Goal: Task Accomplishment & Management: Manage account settings

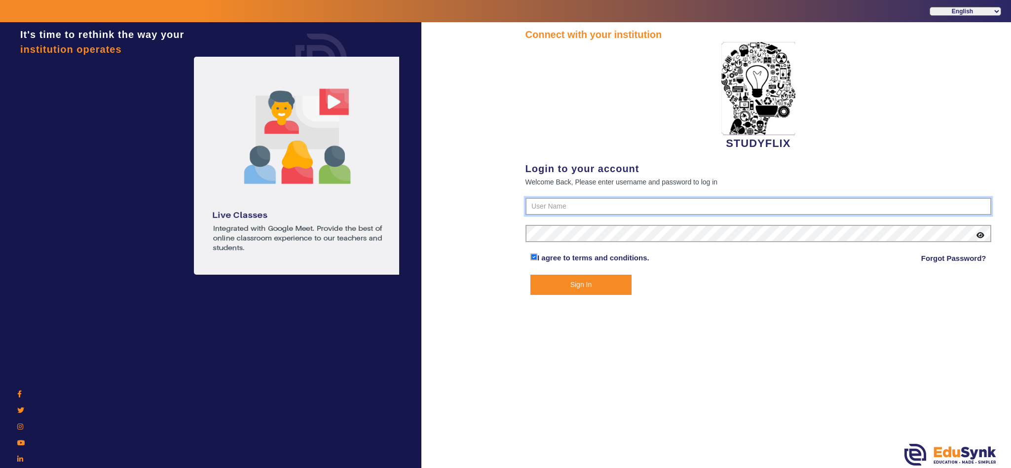
type input "6354922771"
click at [586, 279] on button "Sign In" at bounding box center [580, 285] width 101 height 20
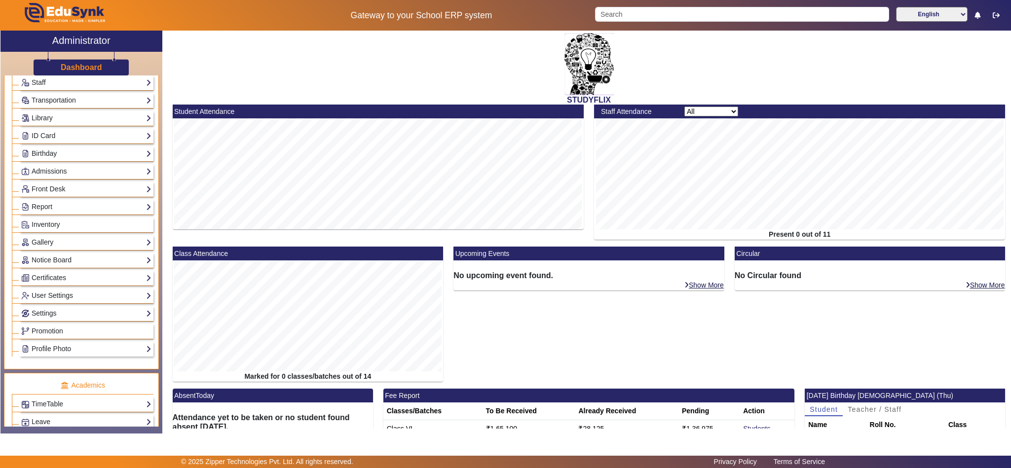
scroll to position [370, 0]
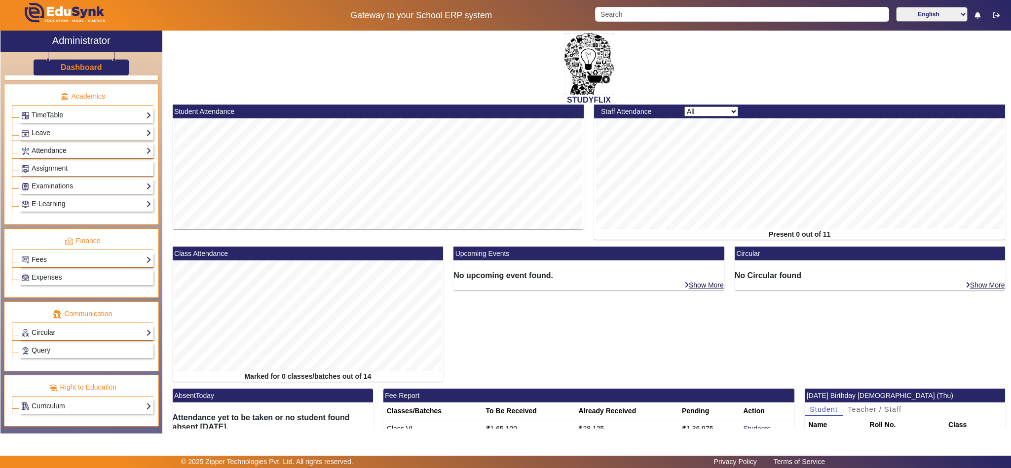
click at [47, 121] on link "TimeTable" at bounding box center [86, 115] width 130 height 11
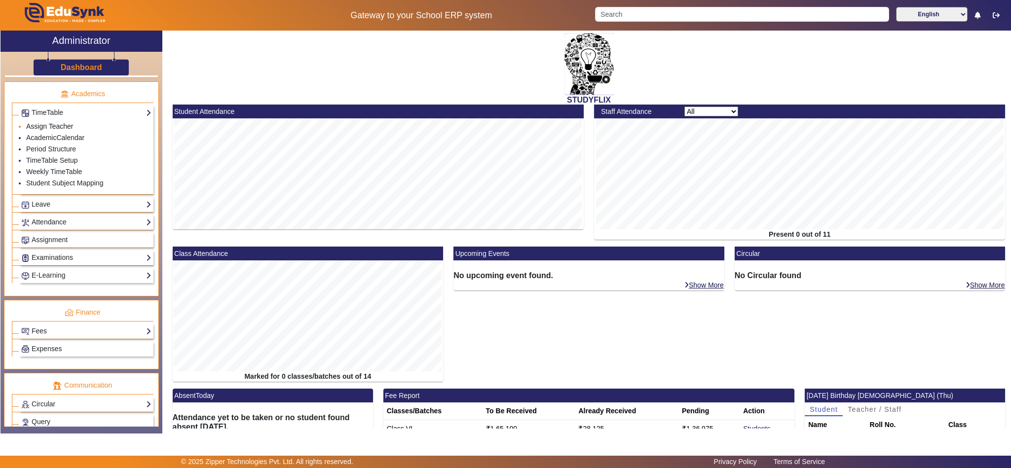
click at [63, 130] on link "Assign Teacher" at bounding box center [49, 126] width 47 height 8
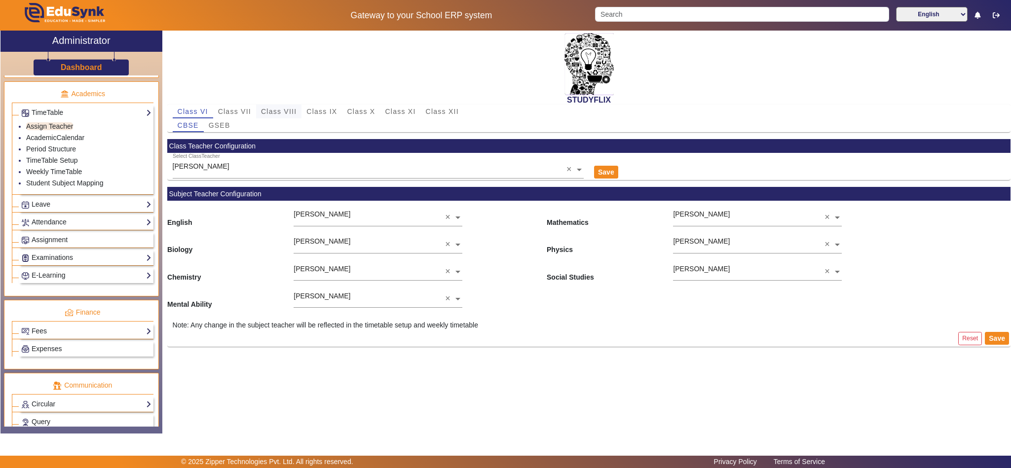
click at [282, 113] on span "Class VIII" at bounding box center [279, 111] width 36 height 7
click at [320, 108] on span "Class IX" at bounding box center [321, 111] width 31 height 7
click at [356, 110] on span "Class X" at bounding box center [361, 111] width 28 height 7
click at [221, 125] on span "GSEB" at bounding box center [220, 125] width 22 height 7
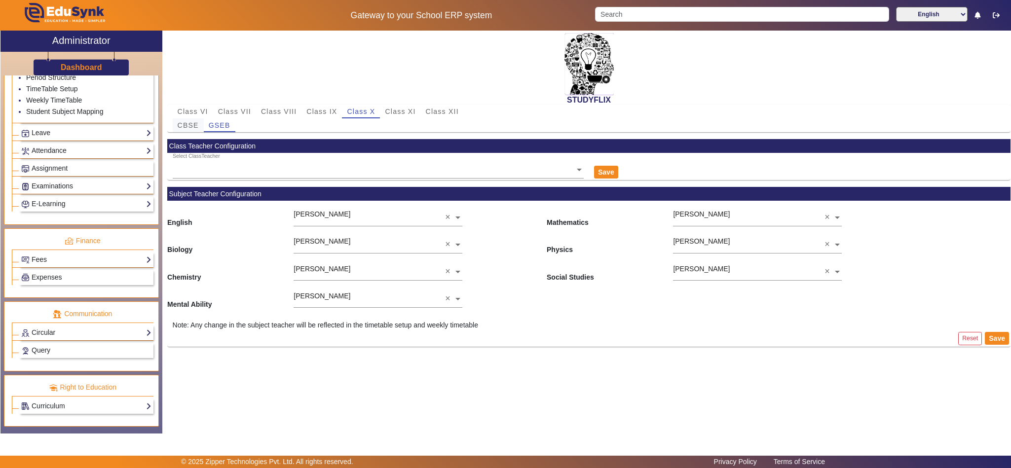
click at [186, 129] on span "CBSE" at bounding box center [188, 125] width 21 height 7
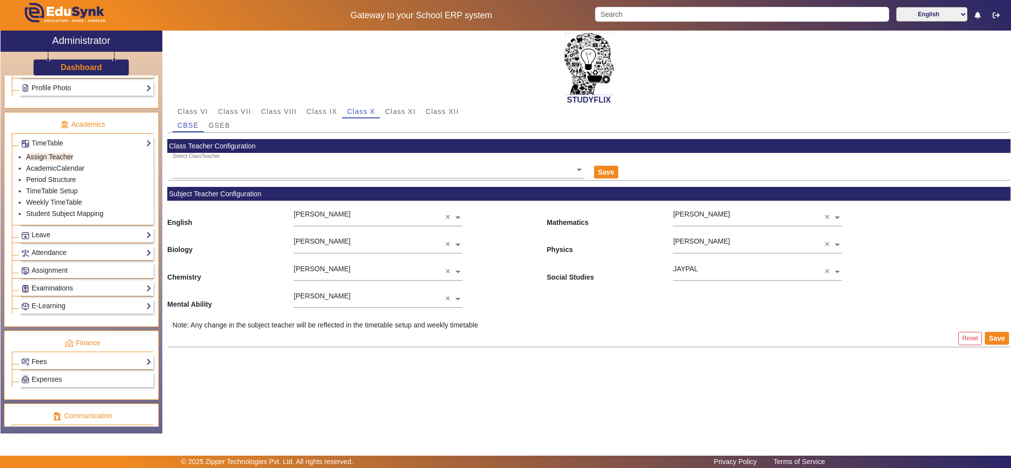
click at [44, 294] on link "Examinations" at bounding box center [86, 288] width 130 height 11
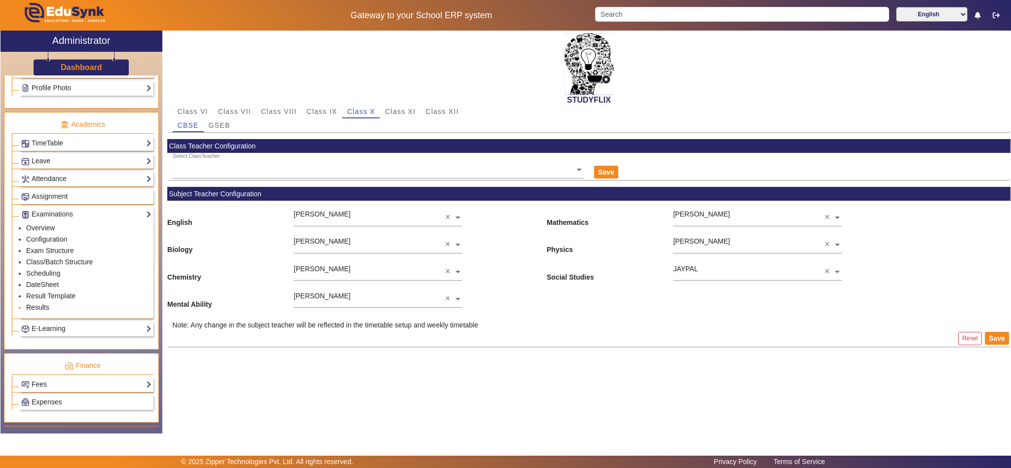
click at [38, 311] on link "Results" at bounding box center [37, 307] width 23 height 8
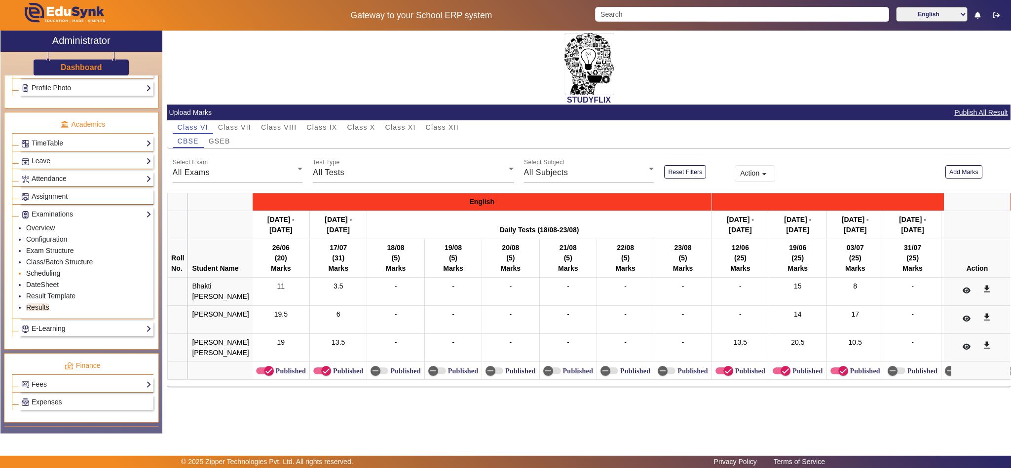
click at [50, 277] on link "Scheduling" at bounding box center [43, 273] width 34 height 8
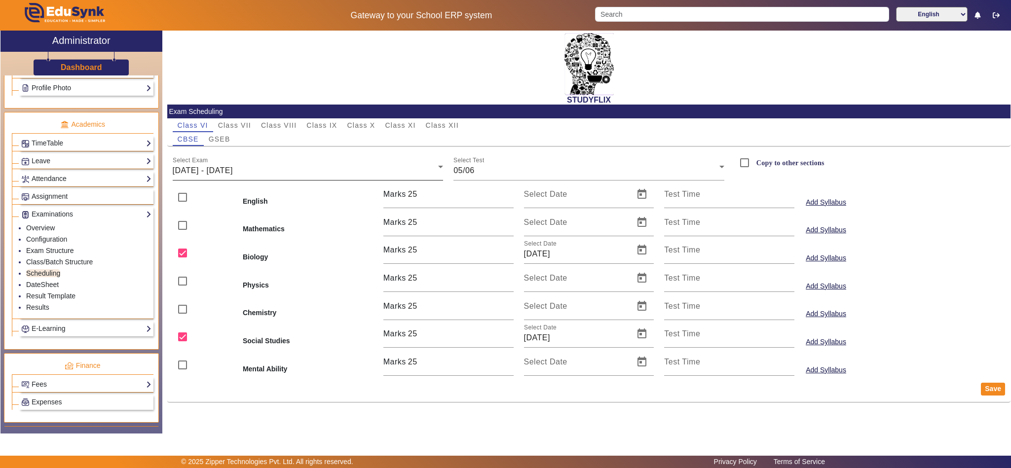
click at [344, 175] on div "[DATE] - [DATE]" at bounding box center [306, 171] width 266 height 12
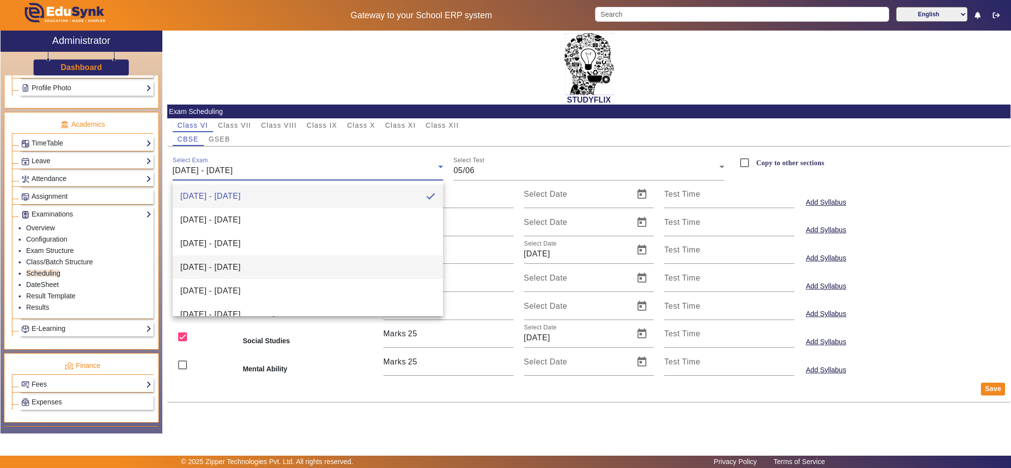
scroll to position [110, 0]
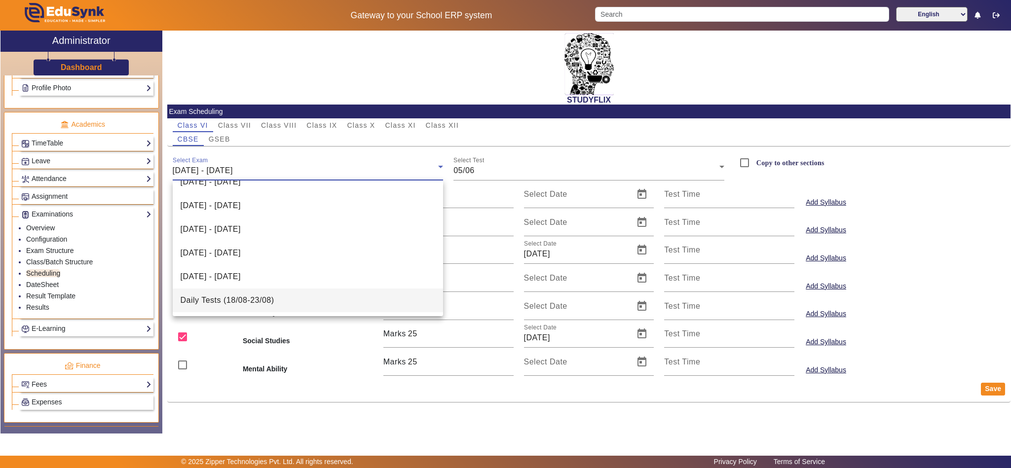
click at [261, 295] on span "Daily Tests (18/08-23/08)" at bounding box center [228, 301] width 94 height 12
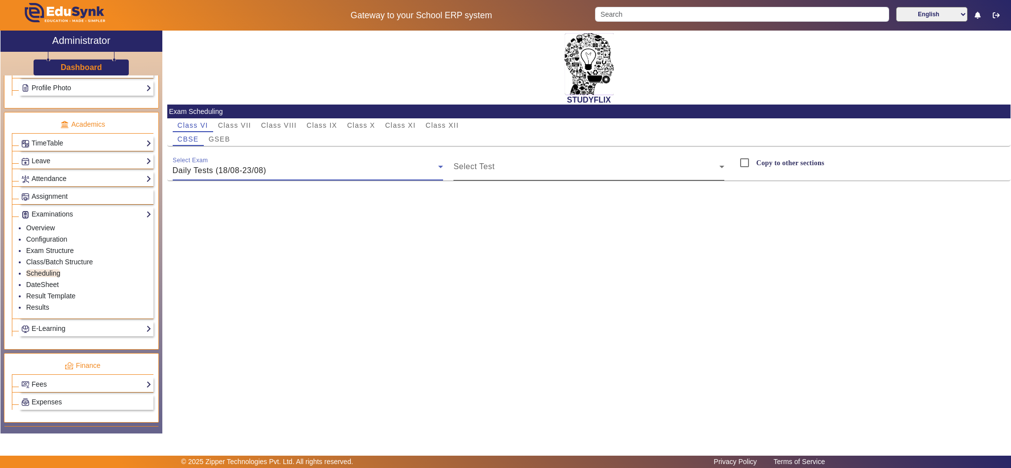
click at [517, 166] on span at bounding box center [586, 171] width 266 height 12
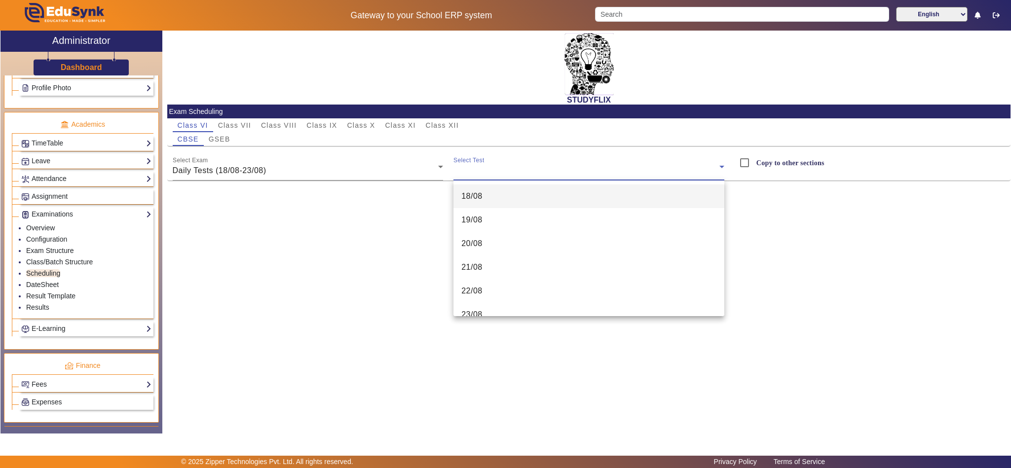
click at [487, 205] on mat-option "18/08" at bounding box center [588, 197] width 271 height 24
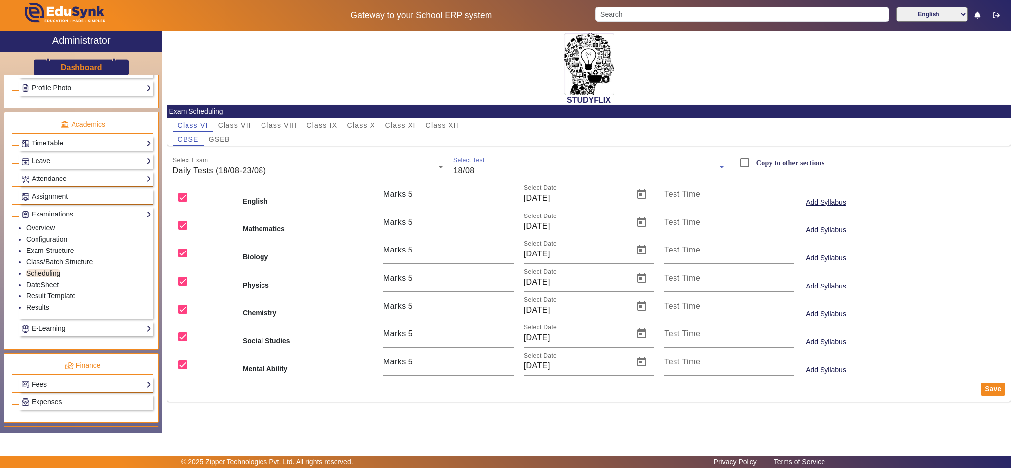
click at [550, 169] on div "18/08" at bounding box center [586, 171] width 266 height 12
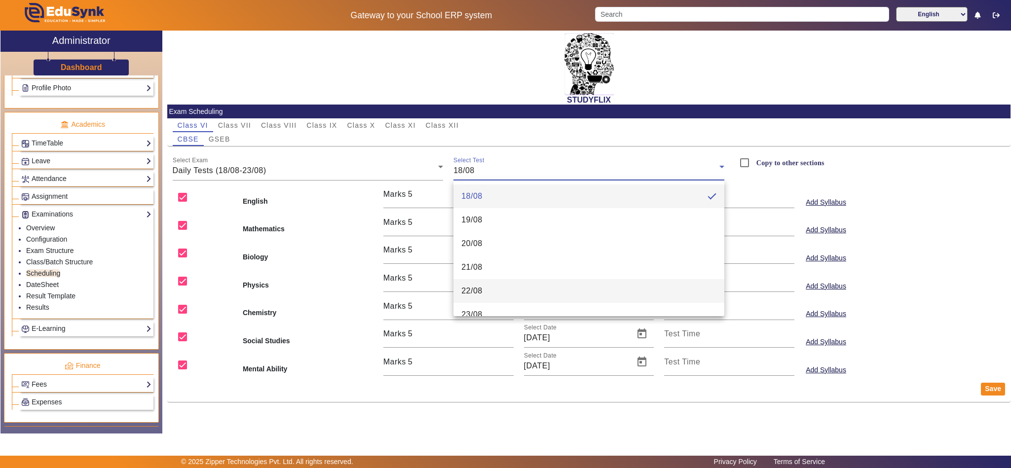
click at [500, 298] on mat-option "22/08" at bounding box center [588, 291] width 271 height 24
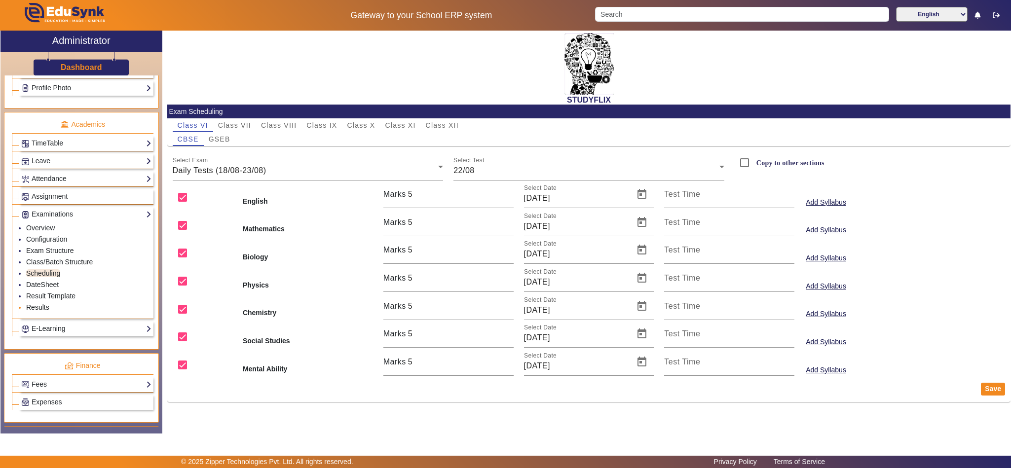
click at [35, 311] on link "Results" at bounding box center [37, 307] width 23 height 8
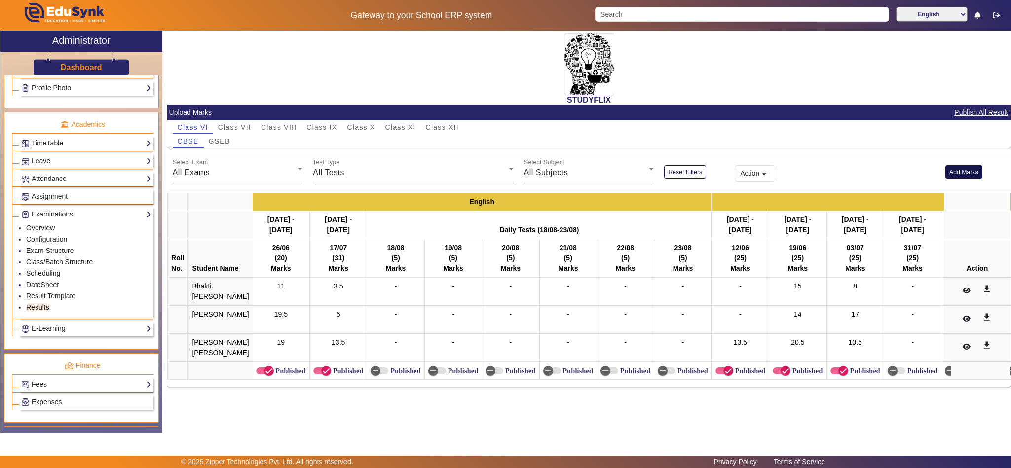
click at [975, 176] on button "Add Marks" at bounding box center [963, 171] width 37 height 13
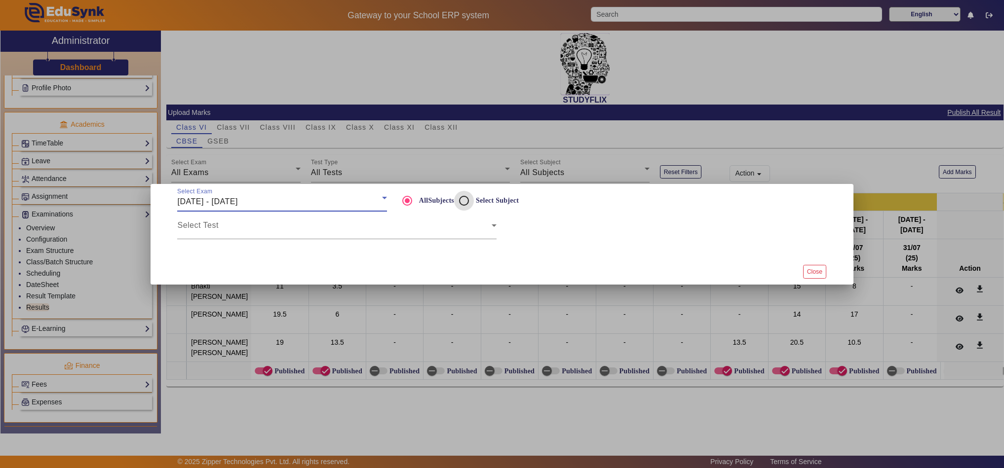
click at [463, 203] on input "Select Subject" at bounding box center [464, 201] width 20 height 20
radio input "true"
click at [453, 227] on span at bounding box center [334, 230] width 314 height 12
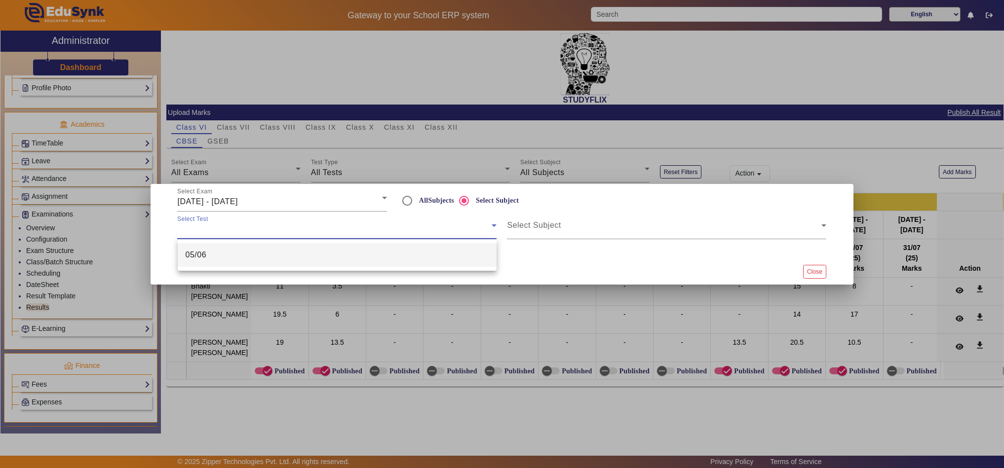
click at [382, 255] on mat-option "05/06" at bounding box center [337, 255] width 319 height 24
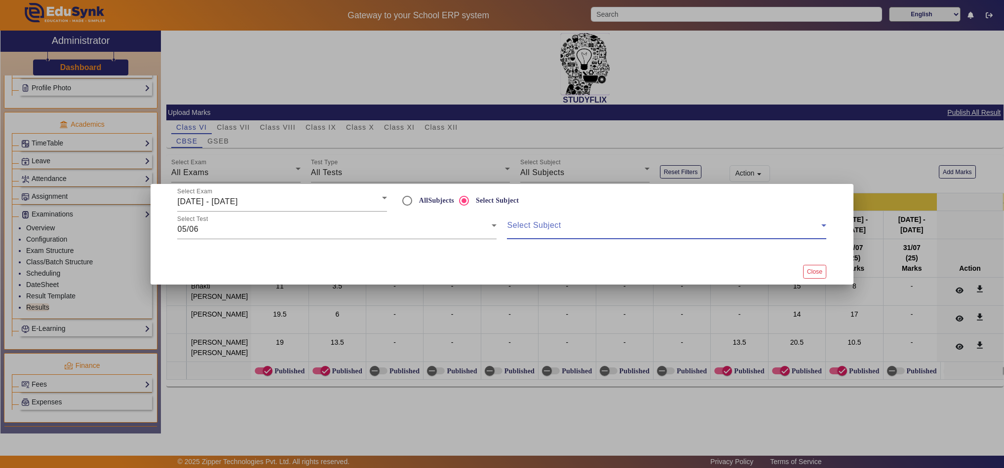
click at [572, 225] on span at bounding box center [664, 230] width 314 height 12
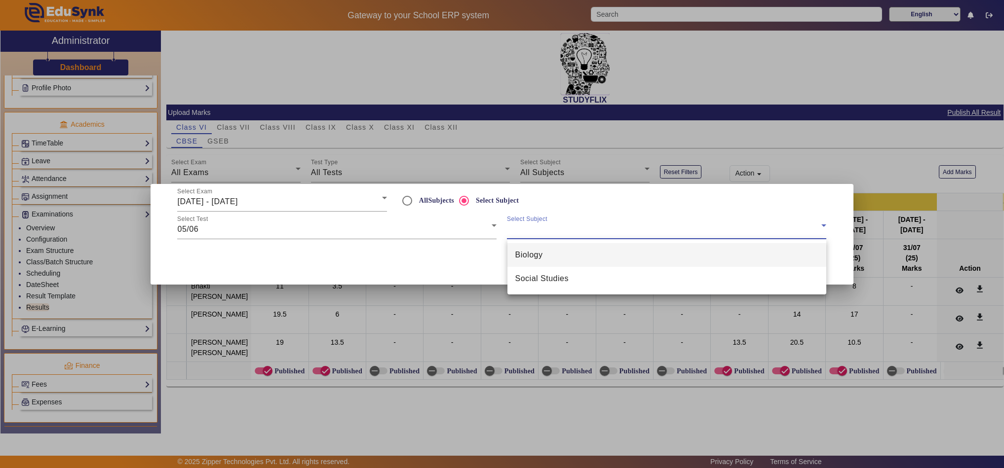
click at [577, 255] on mat-option "Biology" at bounding box center [666, 255] width 319 height 24
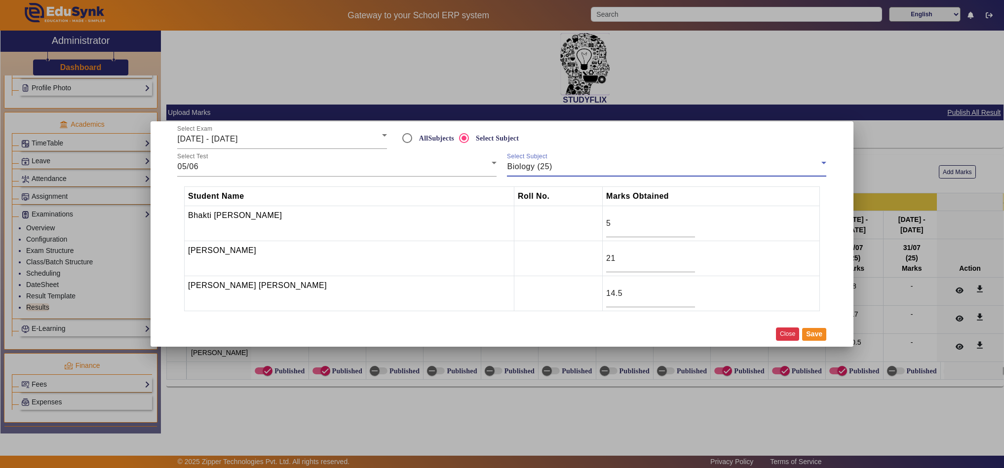
click at [785, 332] on button "Close" at bounding box center [787, 334] width 23 height 13
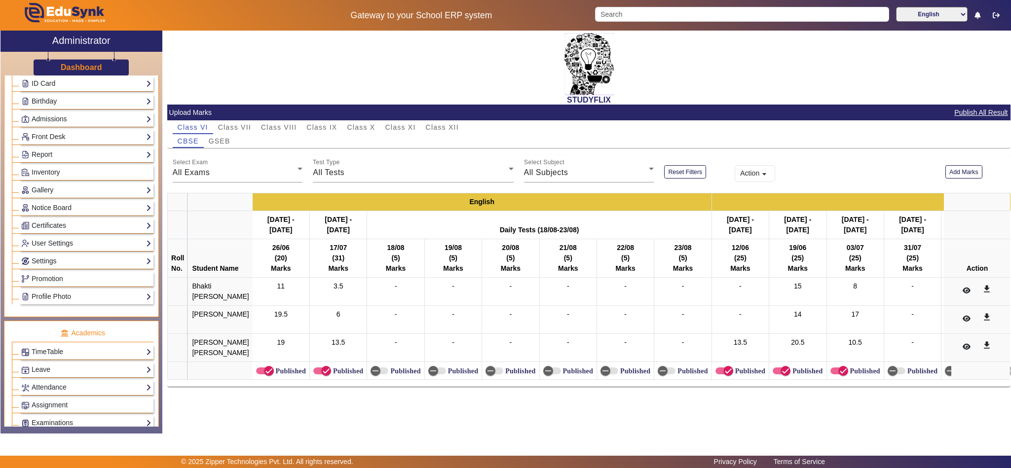
scroll to position [370, 0]
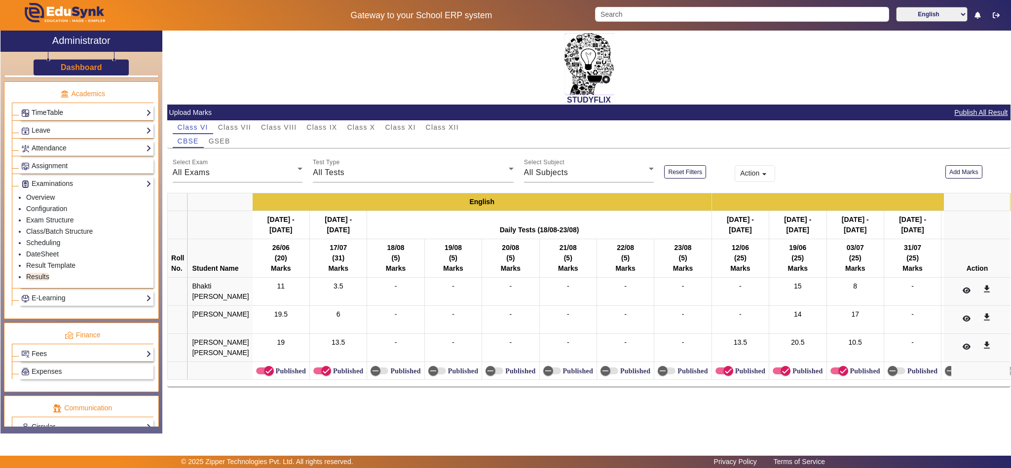
click at [62, 118] on link "TimeTable" at bounding box center [86, 112] width 130 height 11
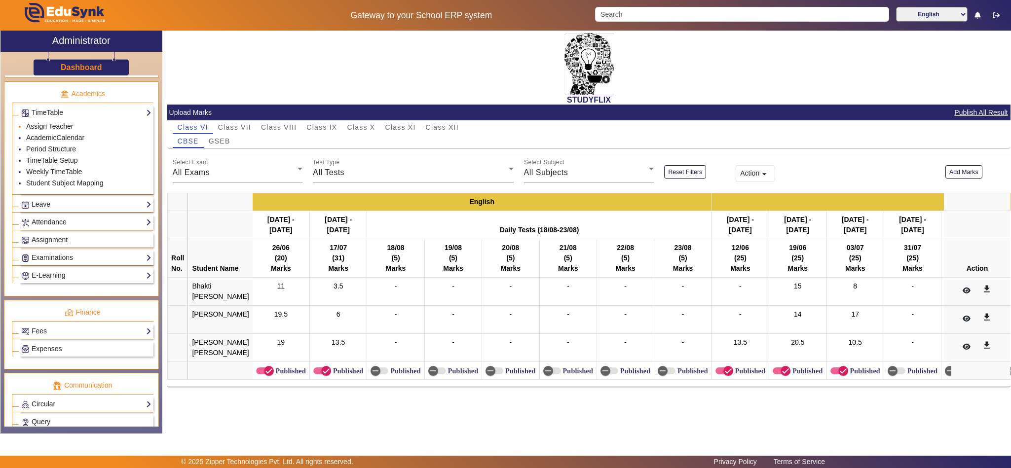
click at [49, 130] on link "Assign Teacher" at bounding box center [49, 126] width 47 height 8
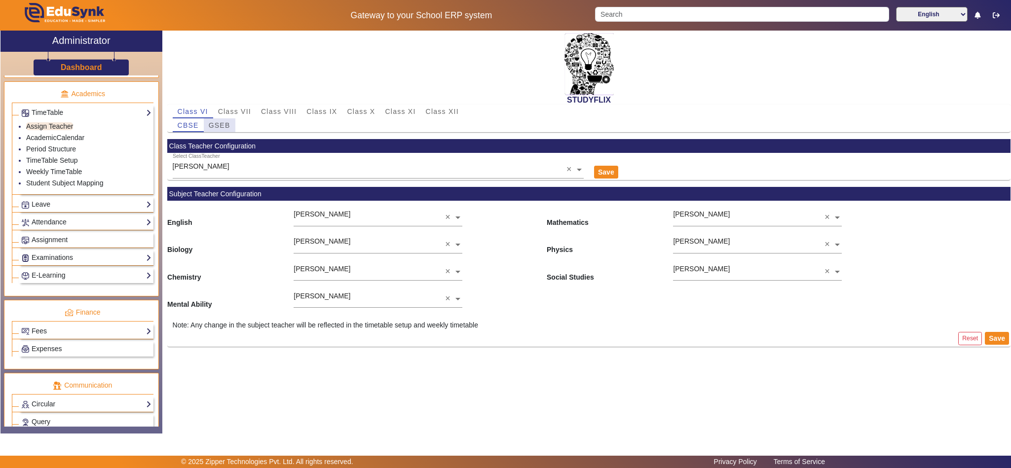
click at [223, 129] on span "GSEB" at bounding box center [220, 125] width 22 height 7
click at [236, 111] on span "Class VII" at bounding box center [234, 111] width 33 height 7
click at [221, 123] on span "GSEB" at bounding box center [220, 125] width 22 height 7
click at [289, 110] on span "Class VIII" at bounding box center [279, 111] width 36 height 7
click at [226, 129] on span "GSEB" at bounding box center [220, 125] width 22 height 14
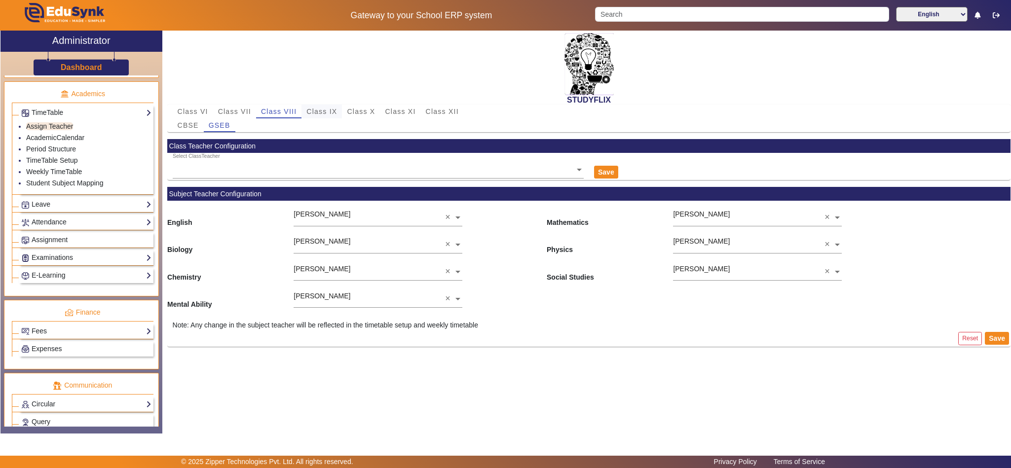
click at [325, 105] on span "Class IX" at bounding box center [321, 112] width 31 height 14
click at [226, 123] on span "GSEB" at bounding box center [220, 125] width 22 height 7
click at [175, 127] on div "CBSE" at bounding box center [188, 125] width 31 height 14
click at [227, 123] on span "GSEB" at bounding box center [220, 125] width 22 height 7
click at [364, 112] on span "Class X" at bounding box center [361, 111] width 28 height 7
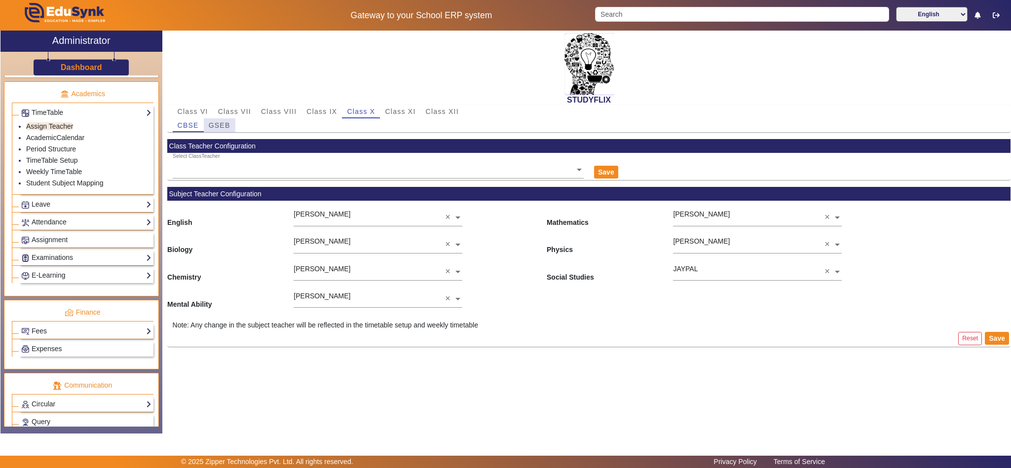
click at [217, 124] on span "GSEB" at bounding box center [220, 125] width 22 height 7
click at [421, 110] on div "Class XII" at bounding box center [442, 112] width 43 height 14
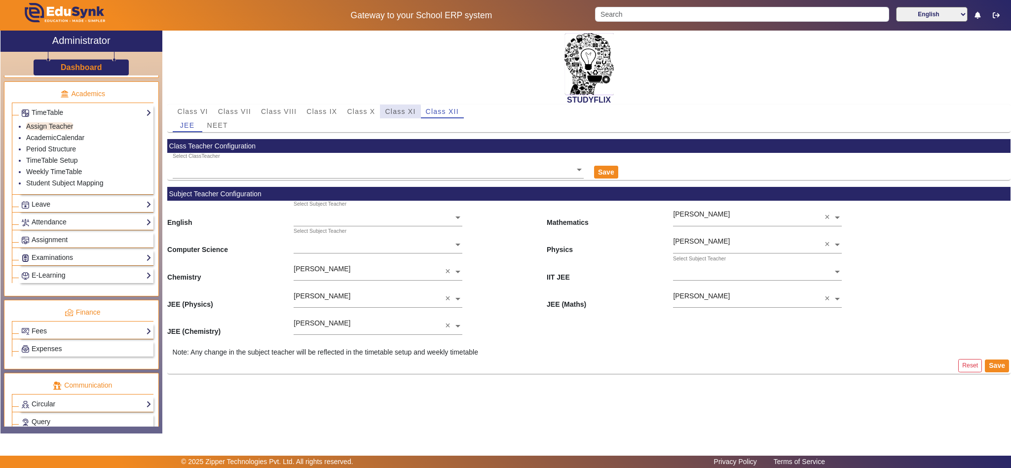
click at [393, 112] on span "Class XI" at bounding box center [400, 111] width 31 height 7
click at [360, 110] on span "Class X" at bounding box center [361, 111] width 28 height 7
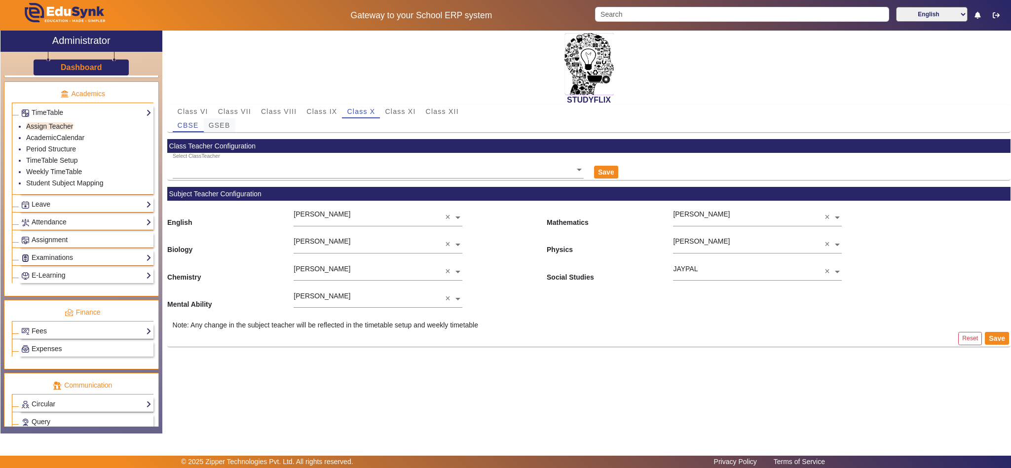
click at [209, 122] on span "GSEB" at bounding box center [220, 125] width 22 height 7
click at [182, 123] on span "CBSE" at bounding box center [188, 125] width 21 height 7
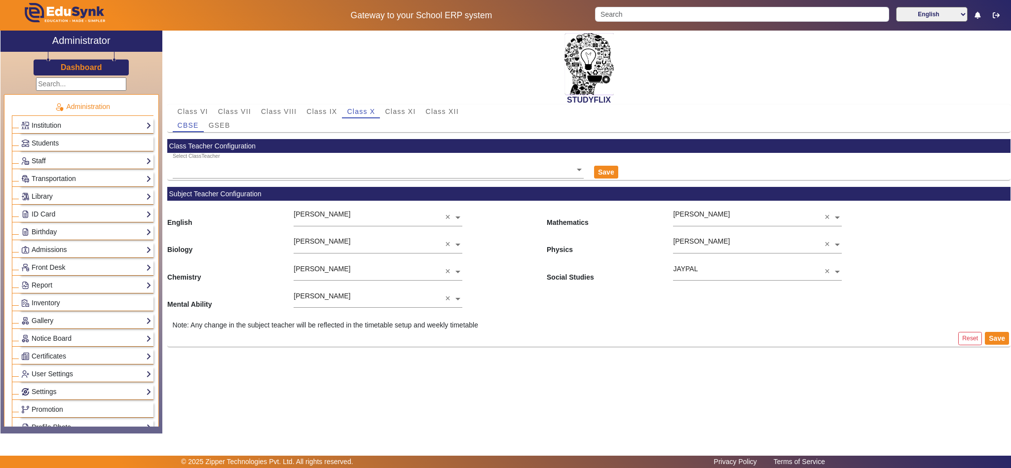
click at [41, 160] on link "Staff" at bounding box center [86, 160] width 130 height 11
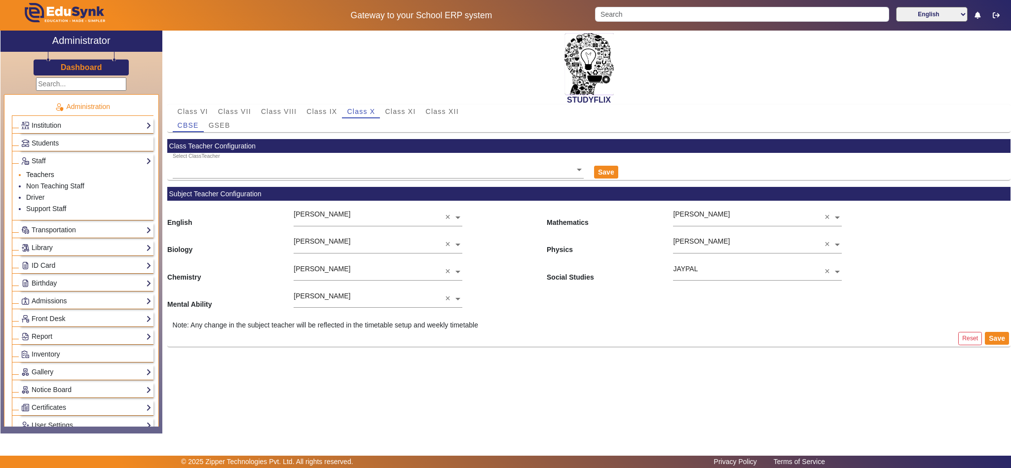
click at [39, 173] on link "Teachers" at bounding box center [40, 175] width 28 height 8
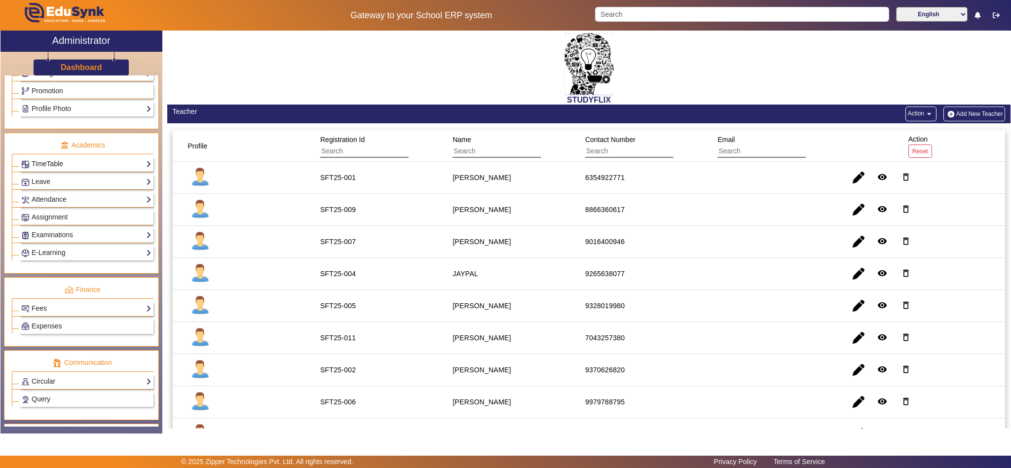
click at [54, 170] on link "TimeTable" at bounding box center [86, 163] width 130 height 11
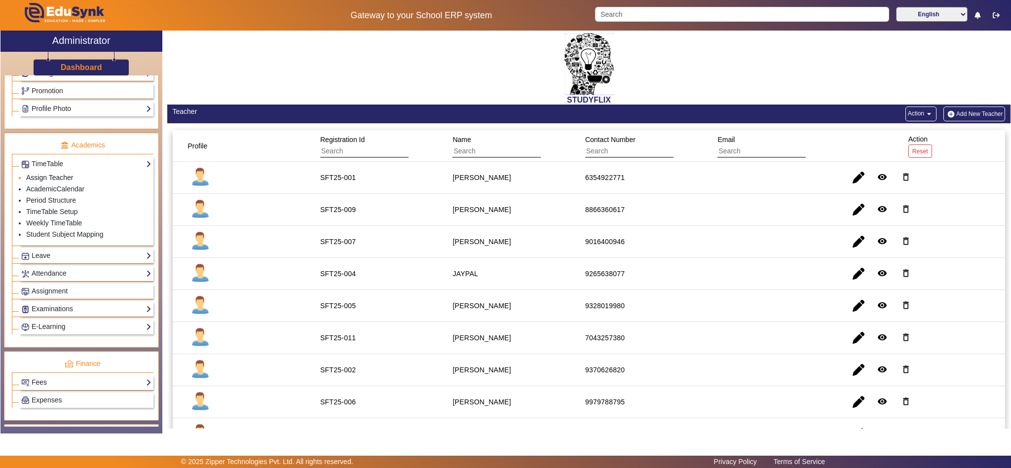
click at [49, 182] on link "Assign Teacher" at bounding box center [49, 178] width 47 height 8
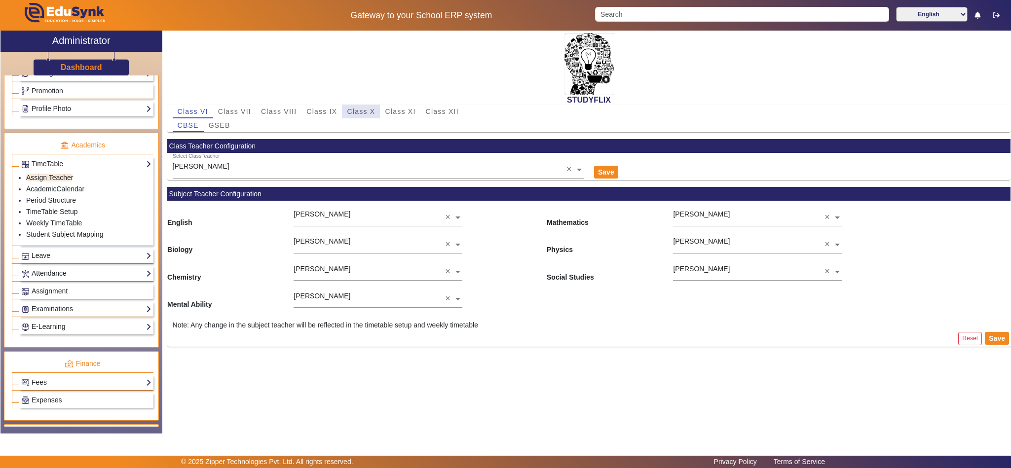
click at [349, 110] on span "Class X" at bounding box center [361, 111] width 28 height 7
click at [216, 129] on span "GSEB" at bounding box center [220, 125] width 22 height 14
click at [391, 108] on span "Class XI" at bounding box center [400, 111] width 31 height 7
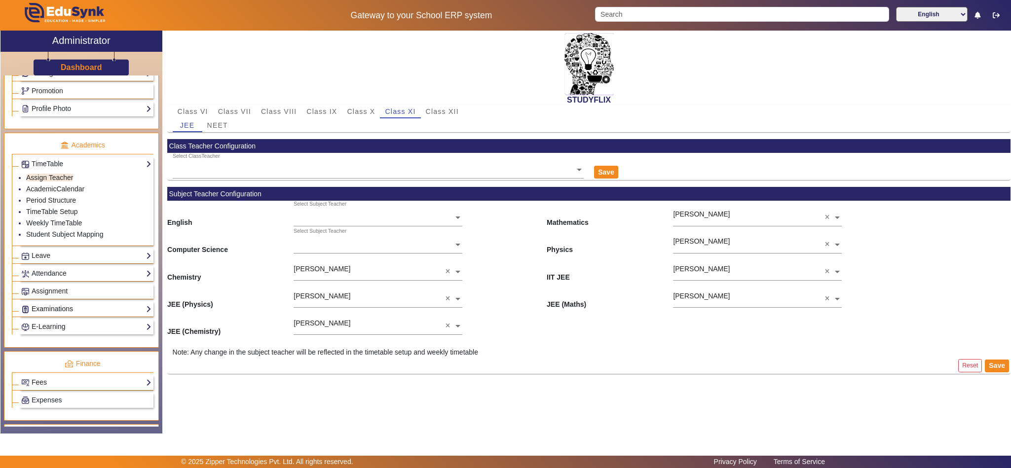
drag, startPoint x: 52, startPoint y: 326, endPoint x: 47, endPoint y: 334, distance: 9.3
click at [52, 315] on link "Examinations" at bounding box center [86, 308] width 130 height 11
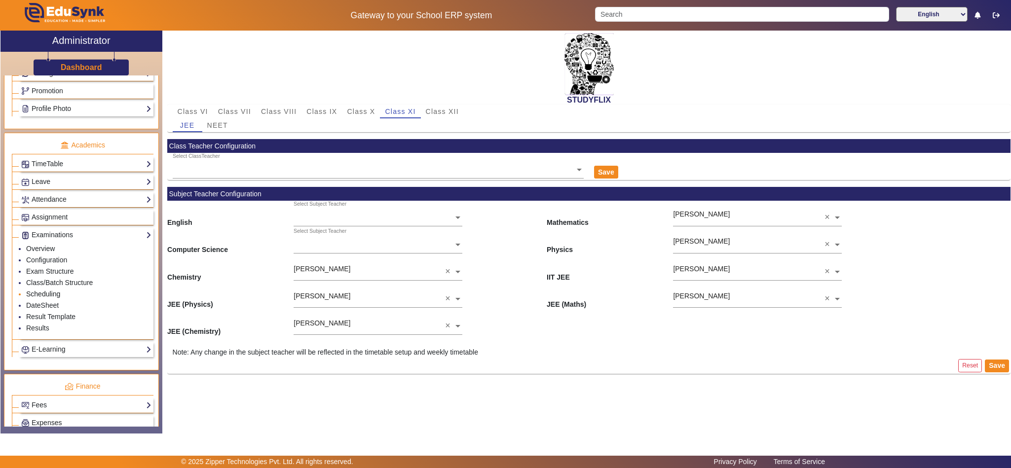
click at [36, 298] on link "Scheduling" at bounding box center [43, 294] width 34 height 8
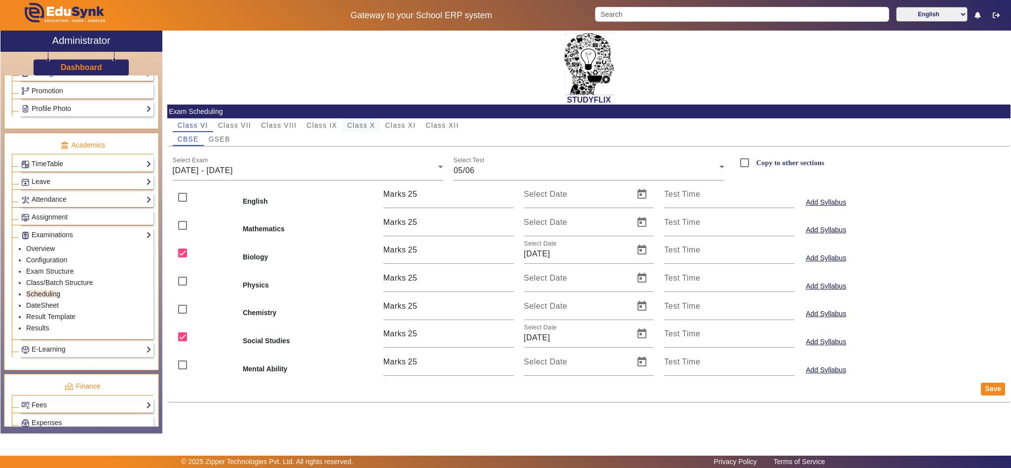
click at [357, 122] on span "Class X" at bounding box center [361, 125] width 28 height 7
click at [233, 171] on span "[DATE] - [DATE]" at bounding box center [203, 170] width 60 height 8
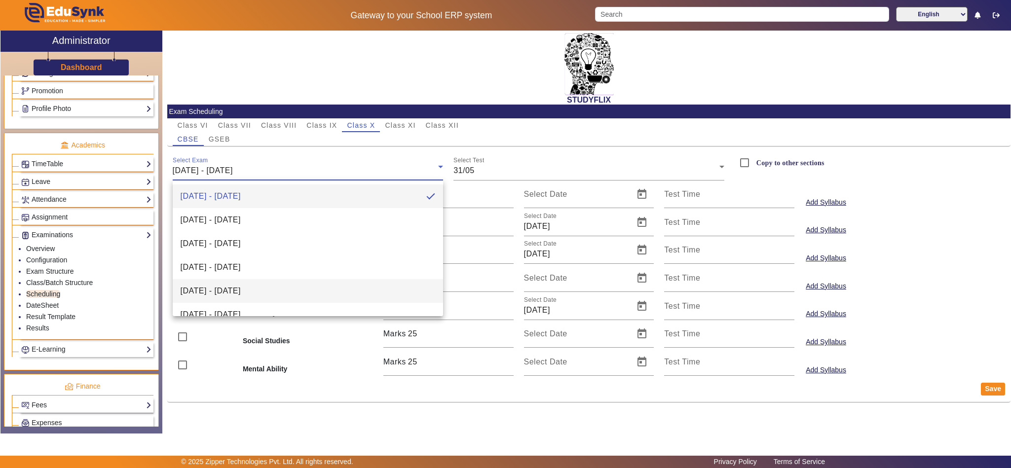
scroll to position [228, 0]
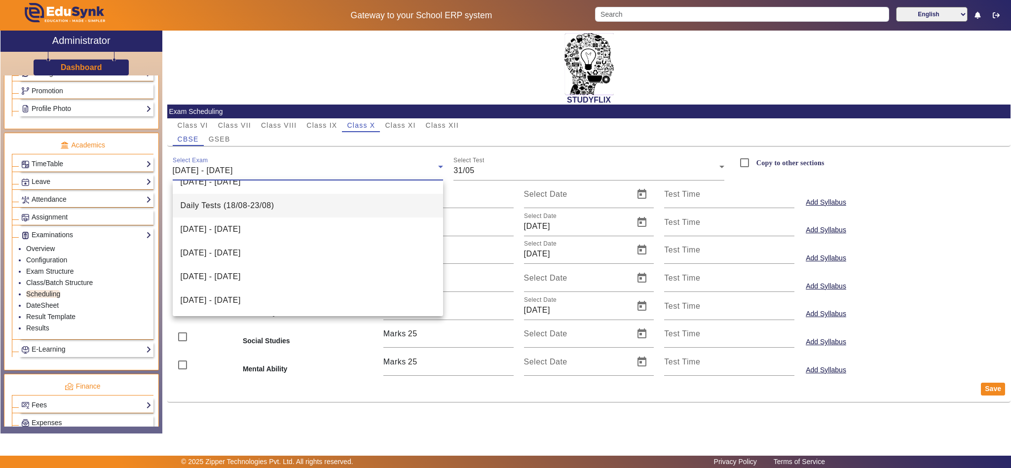
click at [236, 209] on span "Daily Tests (18/08-23/08)" at bounding box center [228, 206] width 94 height 12
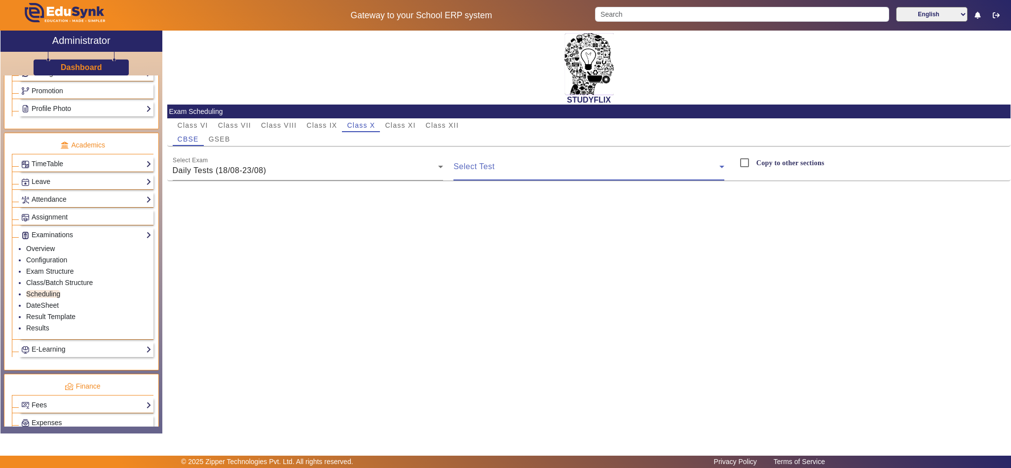
click at [563, 166] on span at bounding box center [586, 171] width 266 height 12
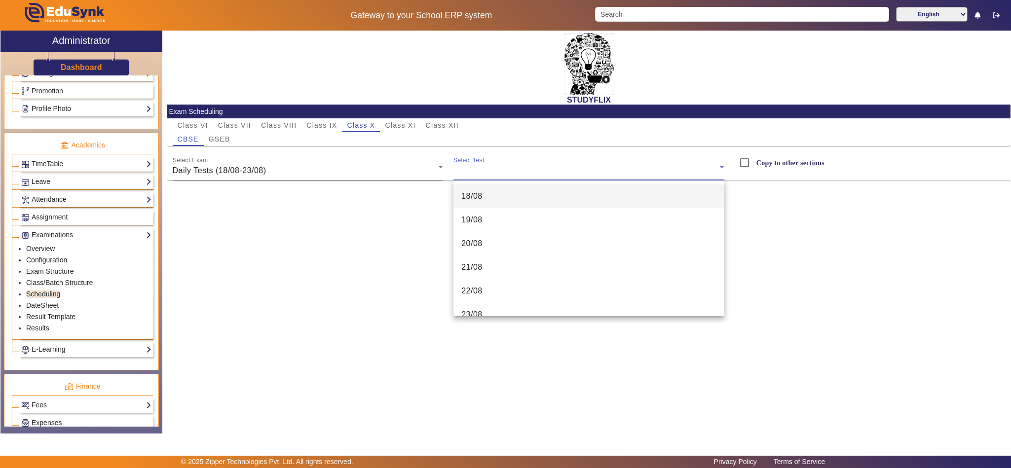
click at [514, 200] on mat-option "18/08" at bounding box center [588, 197] width 271 height 24
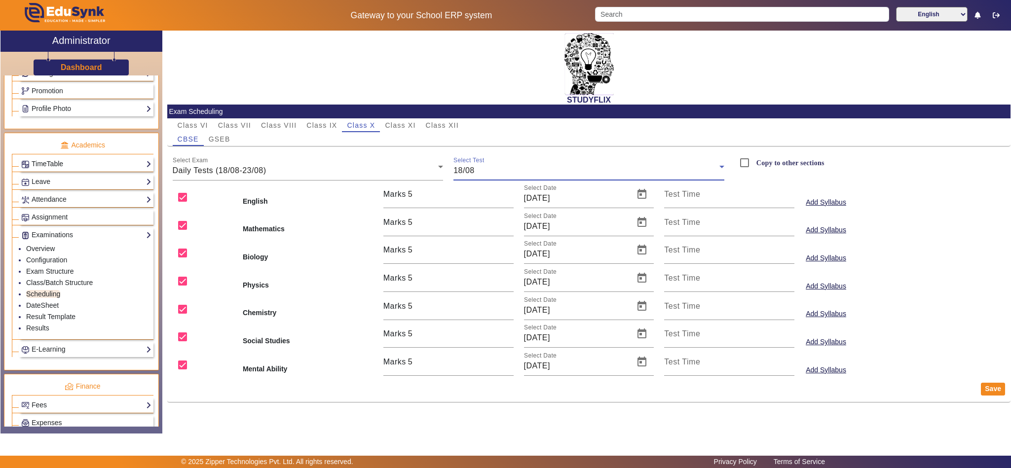
click at [59, 170] on link "TimeTable" at bounding box center [86, 163] width 130 height 11
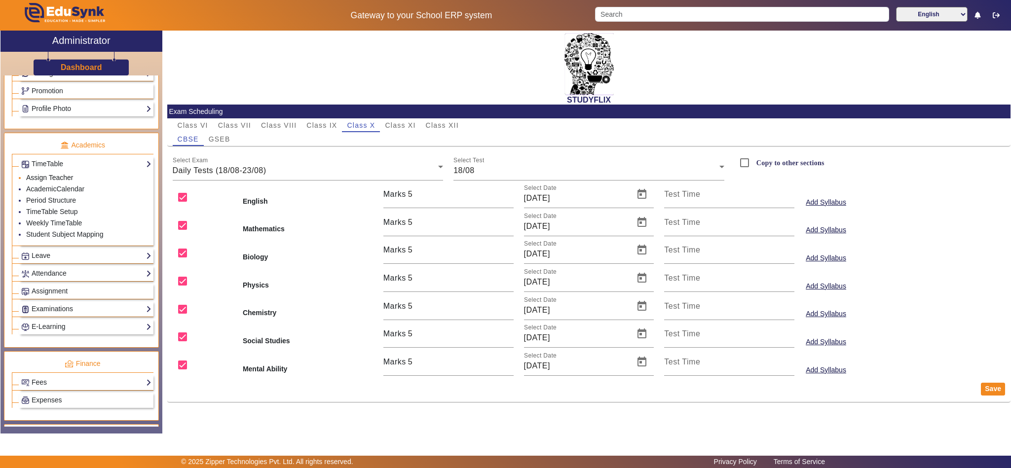
click at [55, 182] on link "Assign Teacher" at bounding box center [49, 178] width 47 height 8
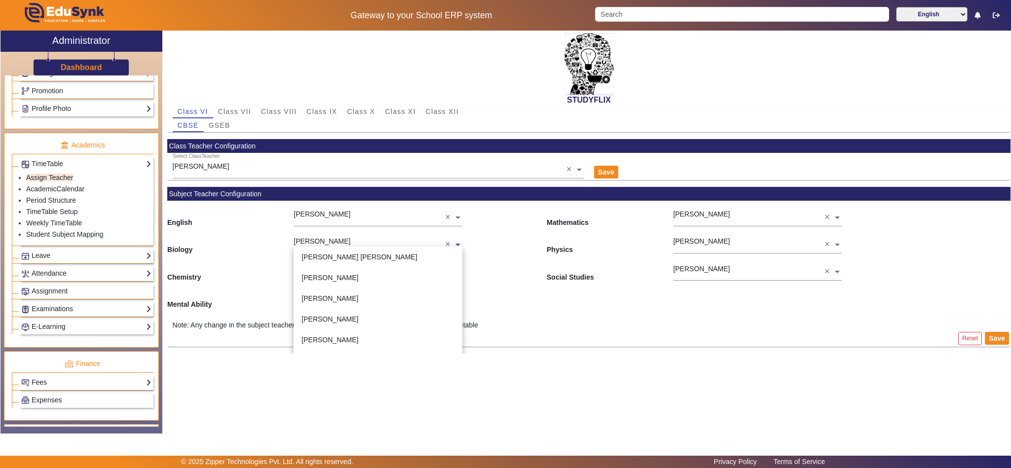
scroll to position [110, 0]
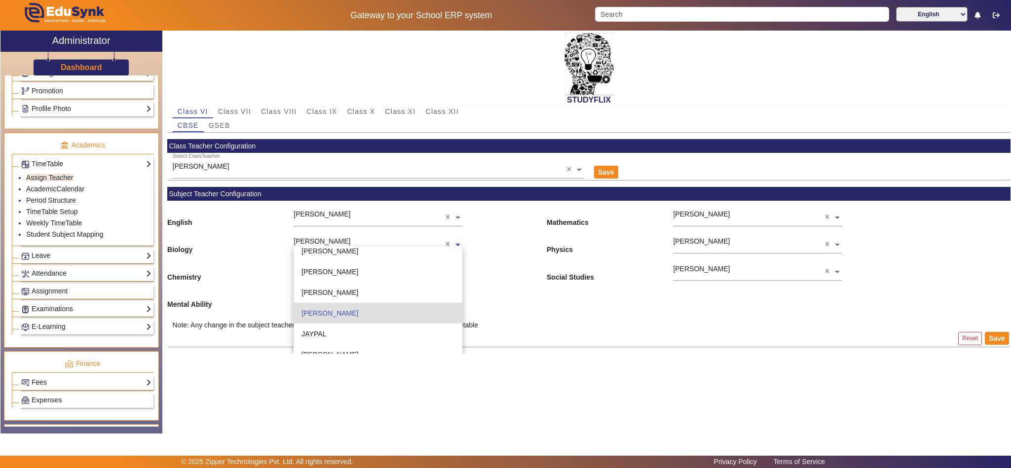
drag, startPoint x: 345, startPoint y: 237, endPoint x: 286, endPoint y: 240, distance: 59.3
click at [0, 0] on span "Biology HIMANI GOHIL × VIVEK KUMAR SINGH PINKESH PATEL PUSPANJALI KHATTRI PALAK…" at bounding box center [0, 0] width 0 height 0
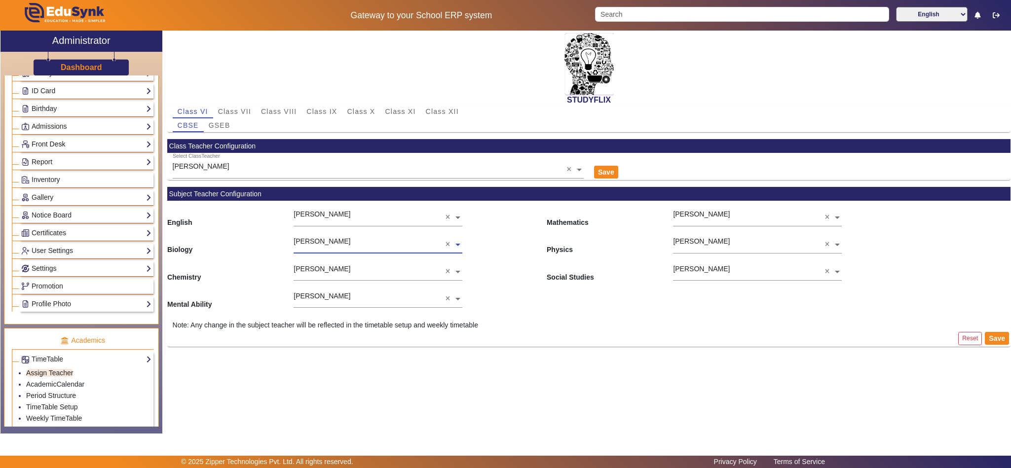
scroll to position [0, 0]
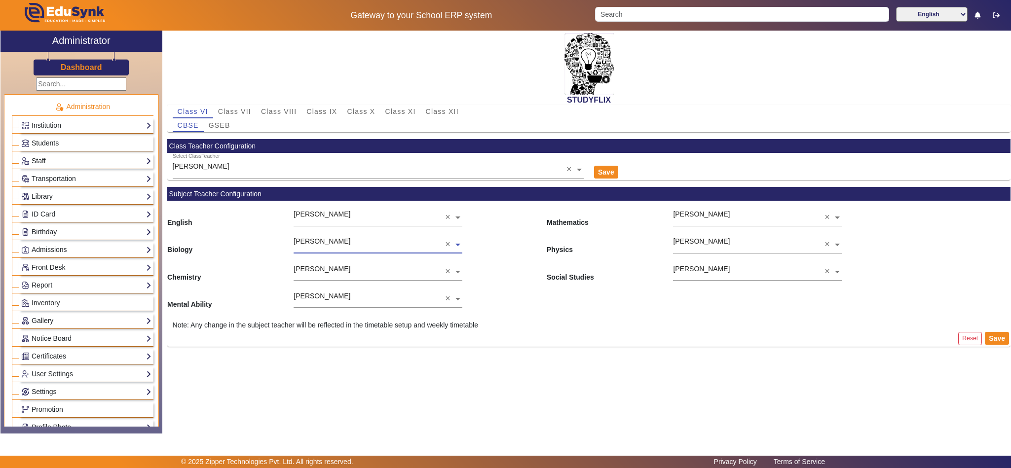
click at [59, 162] on link "Staff" at bounding box center [86, 160] width 130 height 11
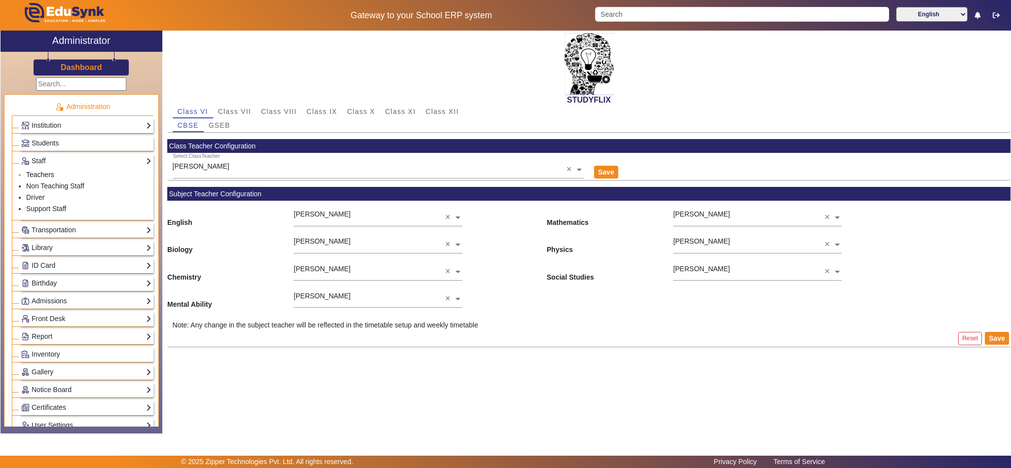
click at [50, 176] on link "Teachers" at bounding box center [40, 175] width 28 height 8
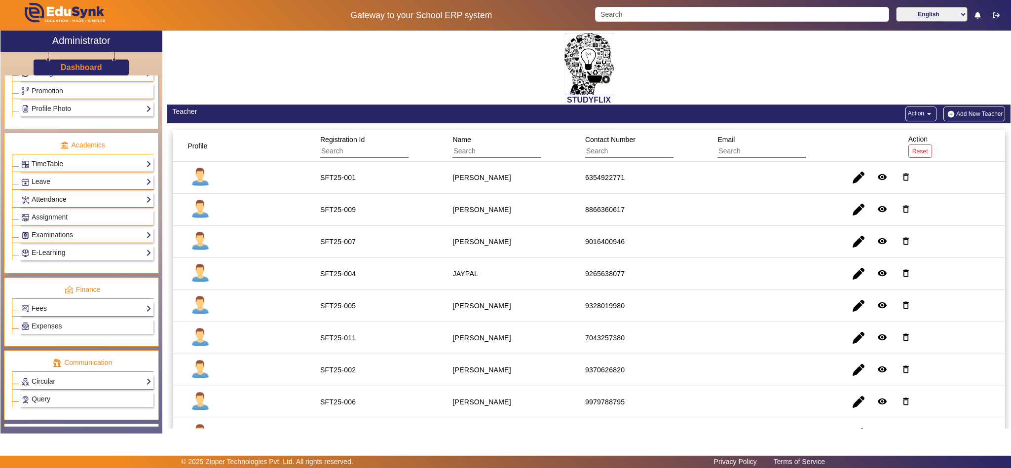
click at [49, 170] on link "TimeTable" at bounding box center [86, 163] width 130 height 11
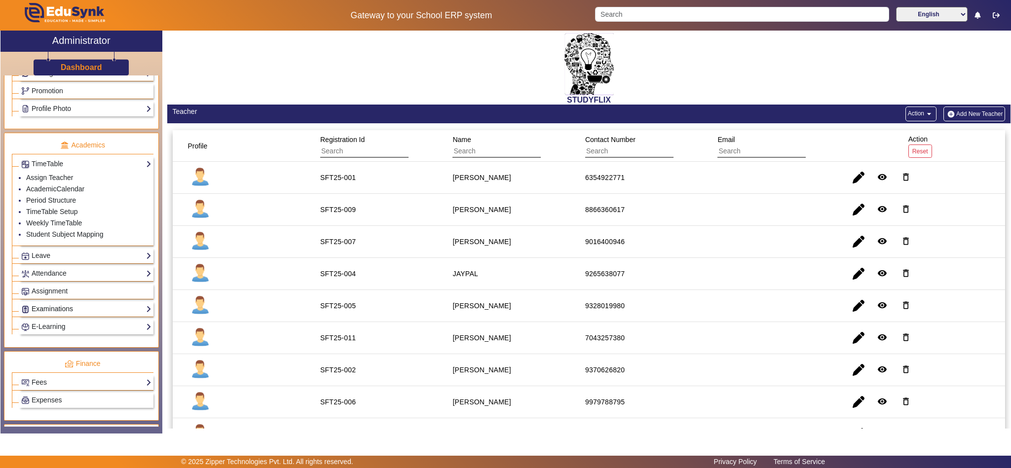
click at [43, 315] on link "Examinations" at bounding box center [86, 308] width 130 height 11
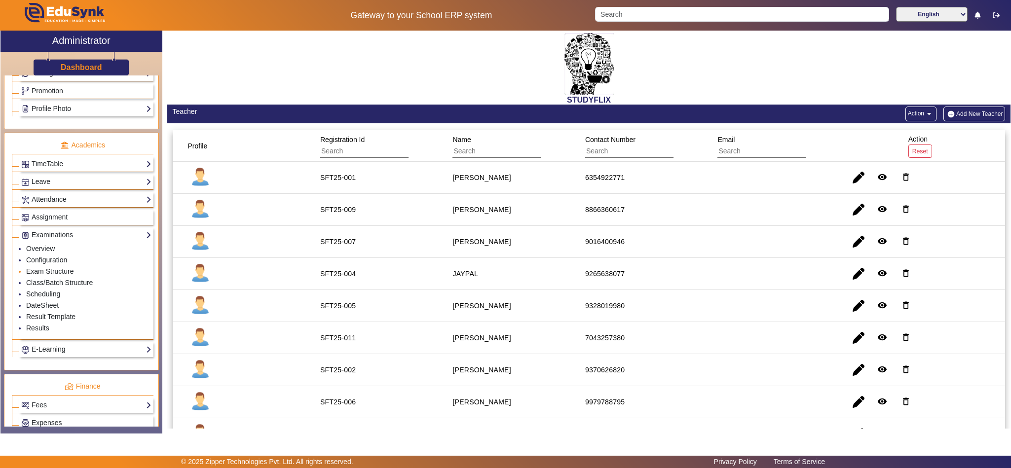
click at [38, 278] on li "Exam Structure" at bounding box center [88, 271] width 125 height 11
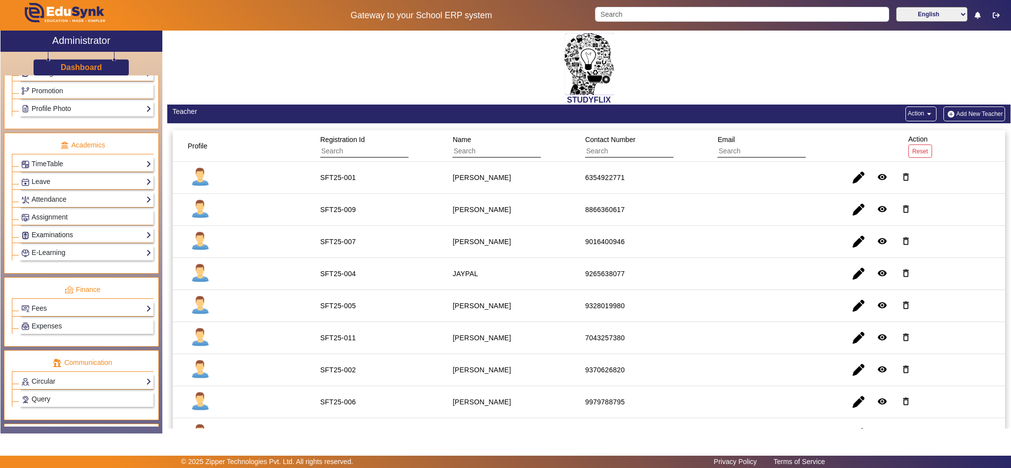
click at [56, 241] on link "Examinations" at bounding box center [86, 234] width 130 height 11
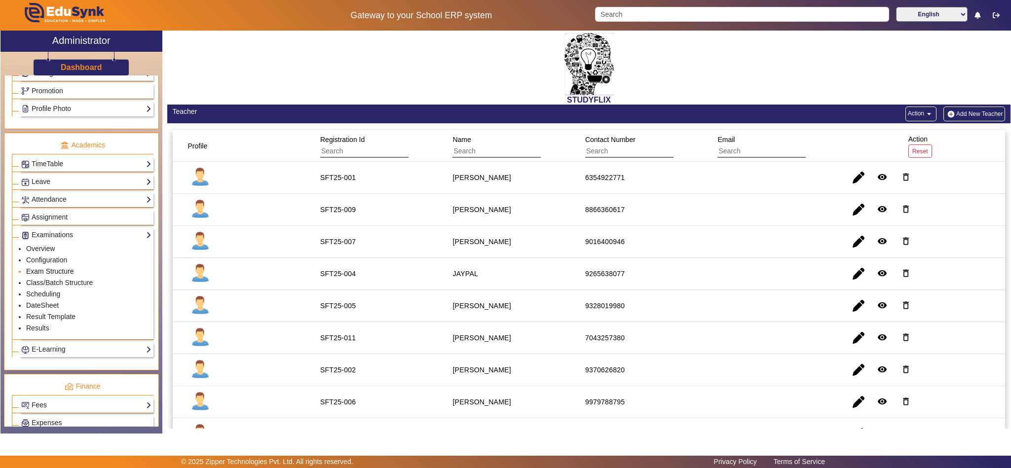
click at [43, 275] on link "Exam Structure" at bounding box center [49, 271] width 47 height 8
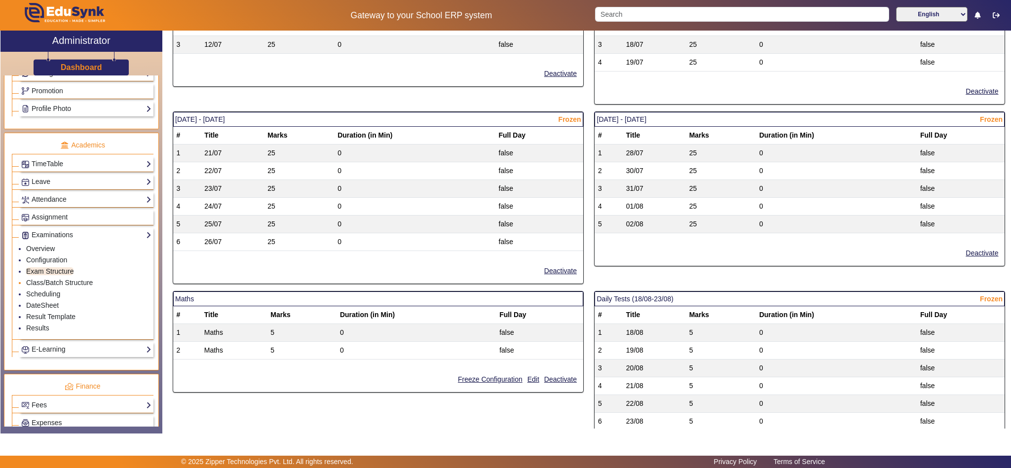
scroll to position [616, 0]
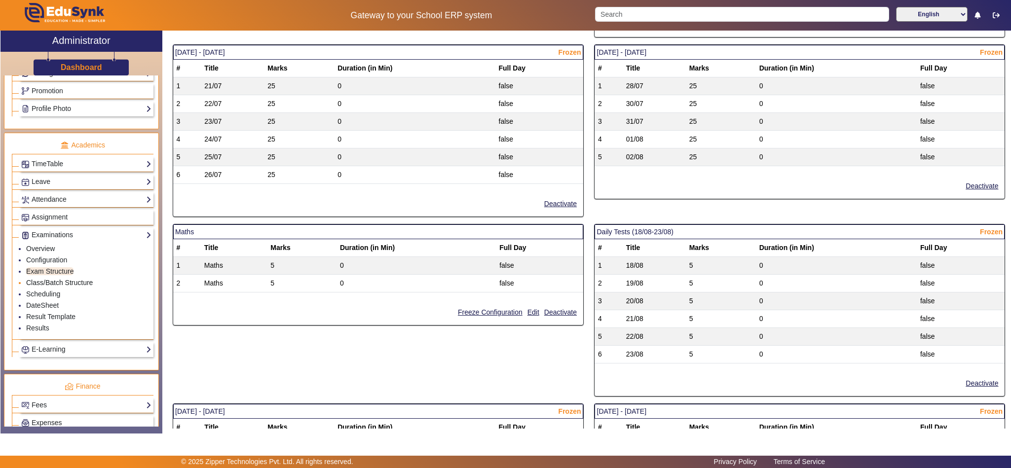
click at [48, 287] on link "Class/Batch Structure" at bounding box center [59, 283] width 67 height 8
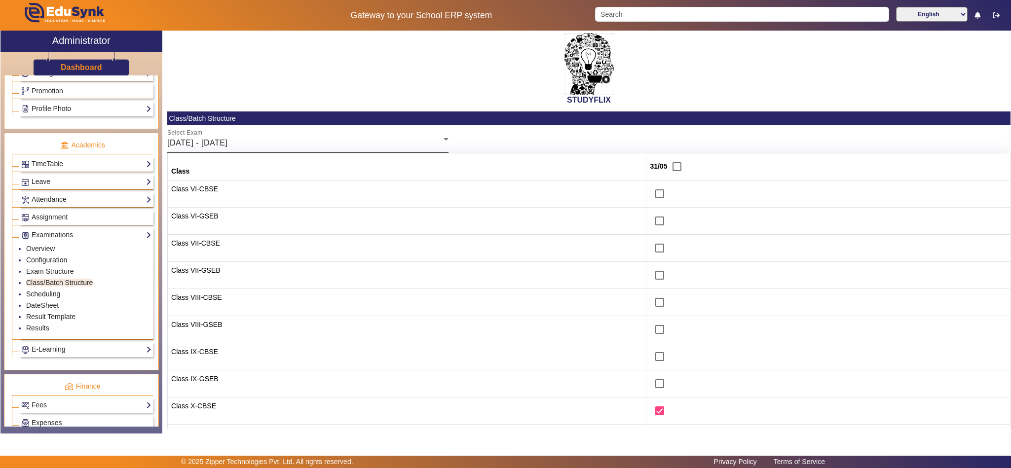
click at [280, 141] on div "[DATE] - [DATE]" at bounding box center [305, 143] width 276 height 12
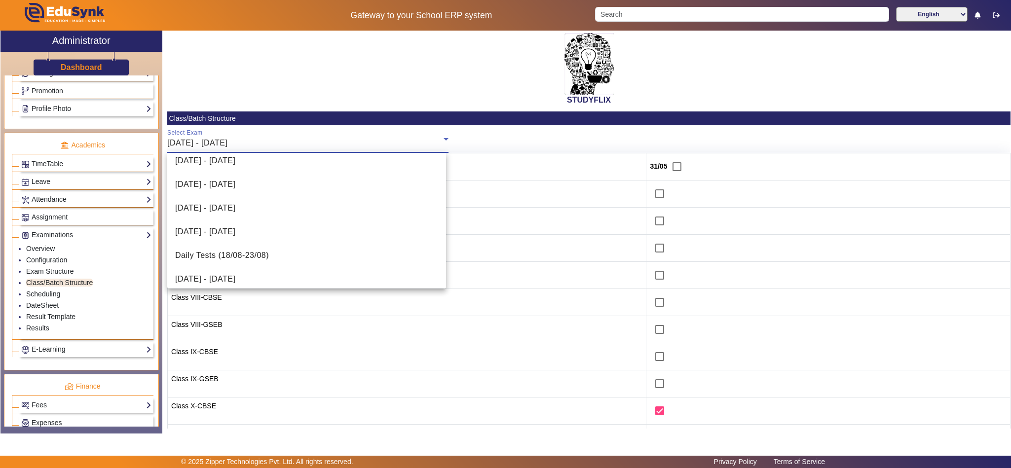
scroll to position [251, 0]
click at [221, 157] on span "Daily Tests (18/08-23/08)" at bounding box center [222, 155] width 94 height 12
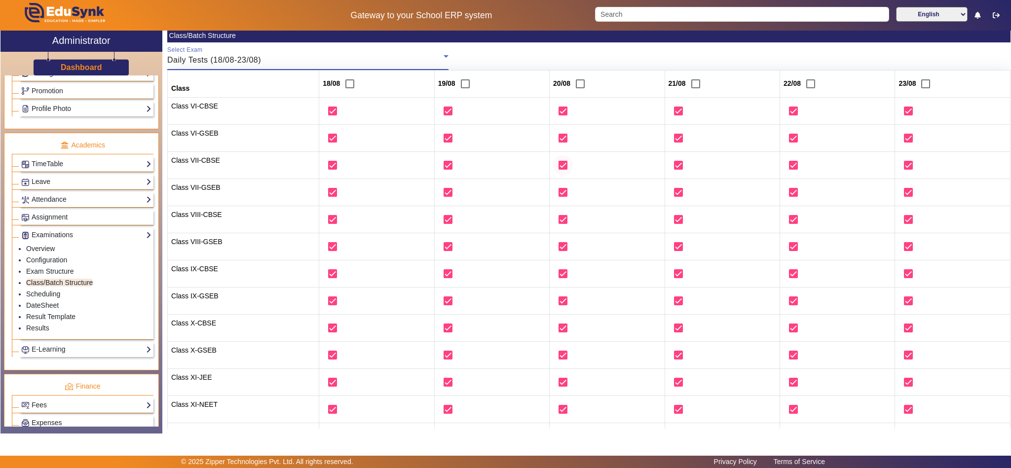
scroll to position [151, 0]
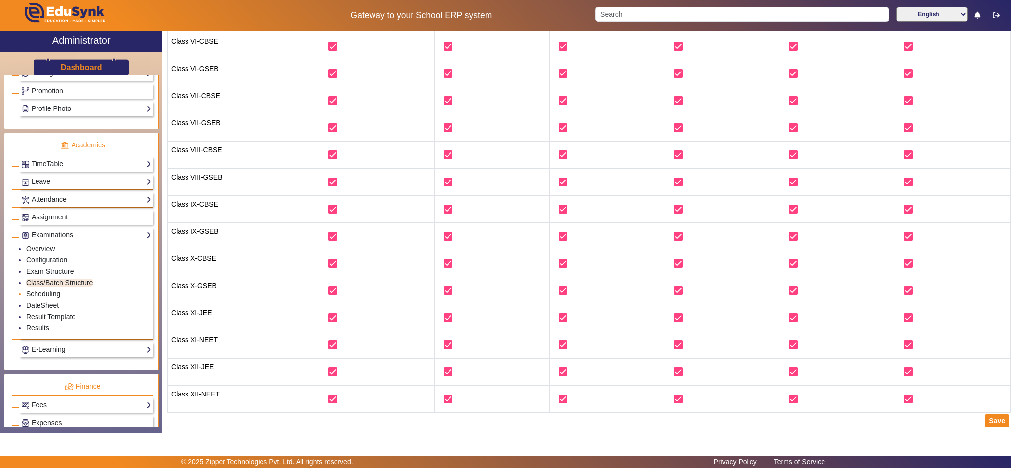
click at [49, 298] on link "Scheduling" at bounding box center [43, 294] width 34 height 8
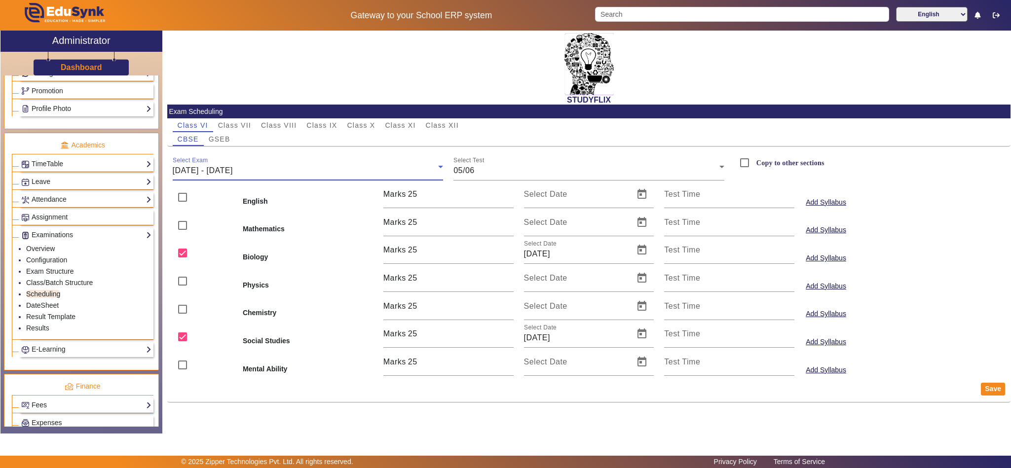
click at [264, 173] on div "[DATE] - [DATE]" at bounding box center [306, 171] width 266 height 12
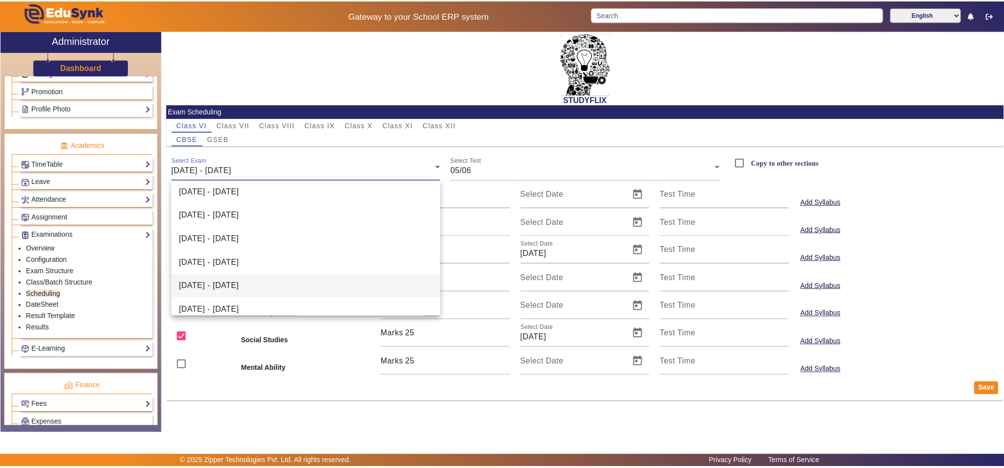
scroll to position [110, 0]
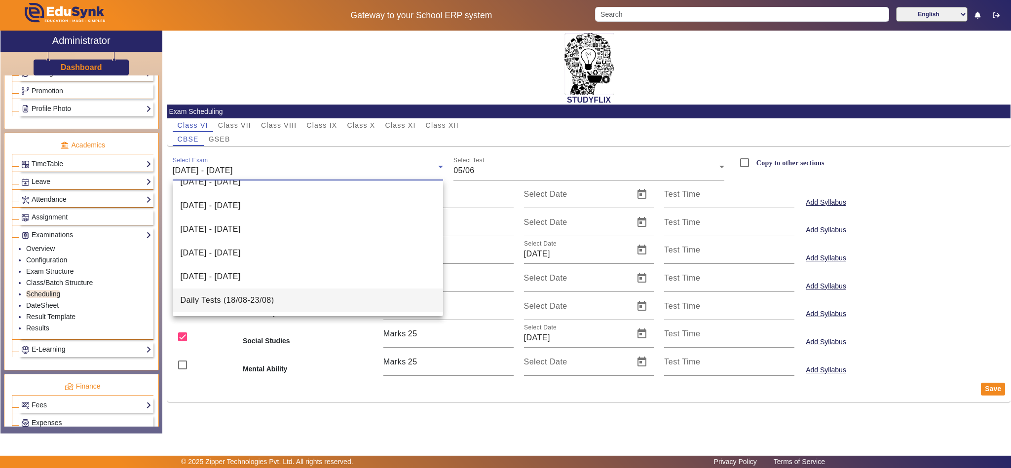
click at [230, 301] on span "Daily Tests (18/08-23/08)" at bounding box center [228, 301] width 94 height 12
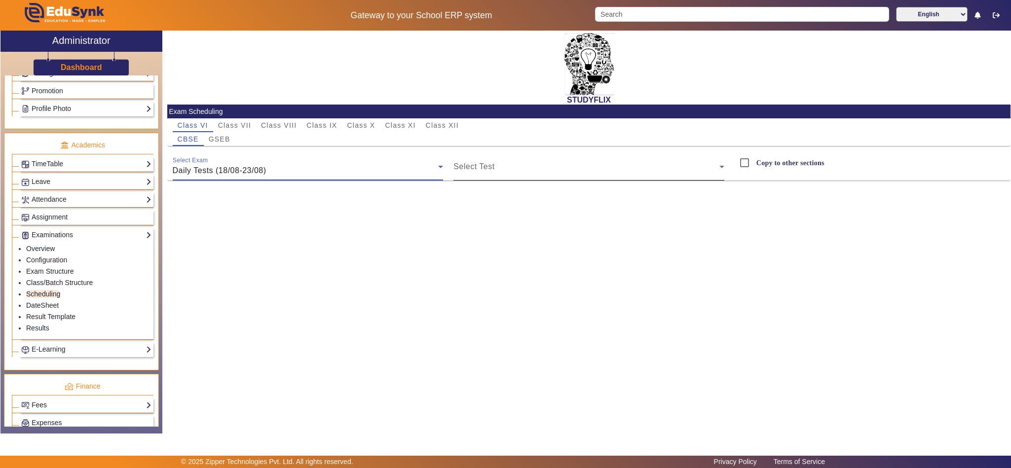
click at [528, 172] on span at bounding box center [586, 171] width 266 height 12
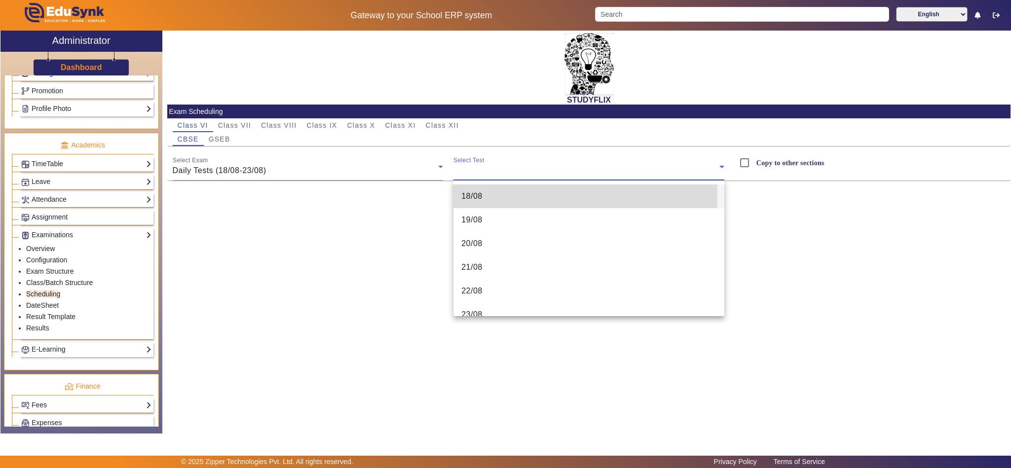
click at [480, 194] on span "18/08" at bounding box center [471, 196] width 21 height 12
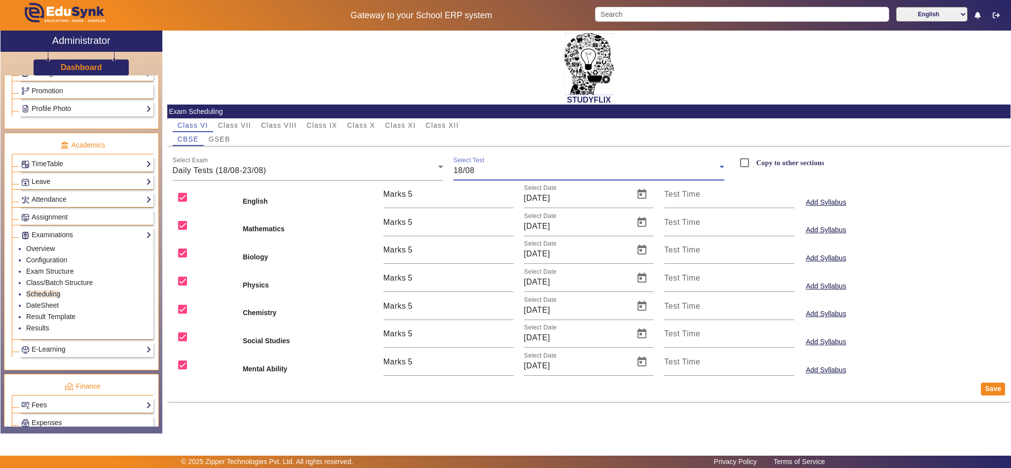
click at [525, 167] on div "18/08" at bounding box center [586, 171] width 266 height 12
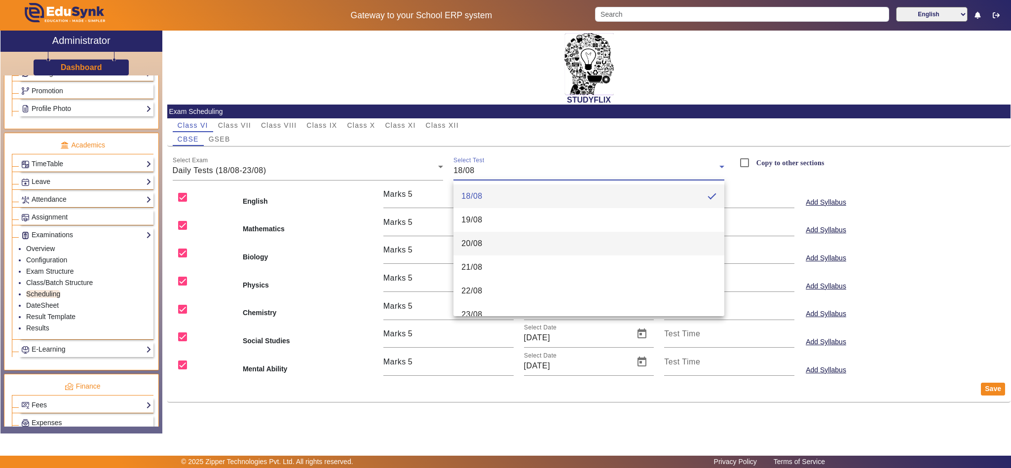
click at [506, 240] on mat-option "20/08" at bounding box center [588, 244] width 271 height 24
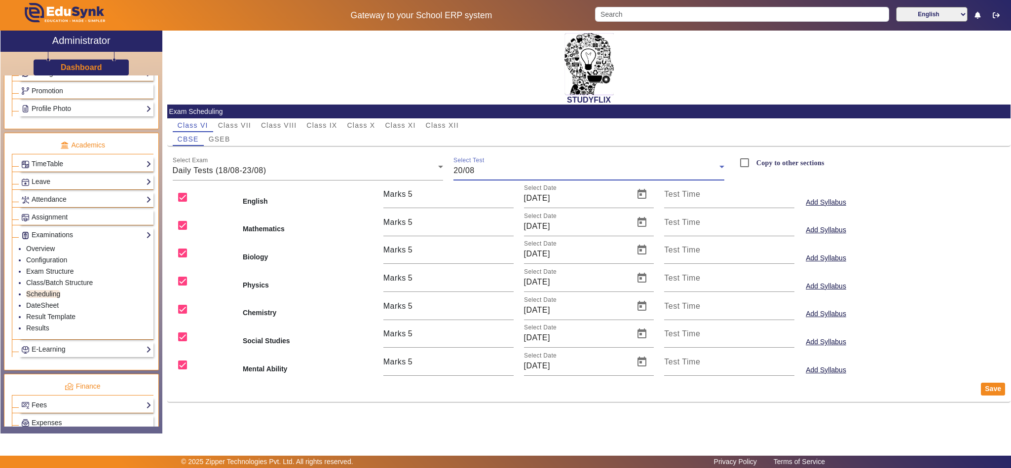
click at [540, 166] on div "20/08" at bounding box center [586, 171] width 266 height 12
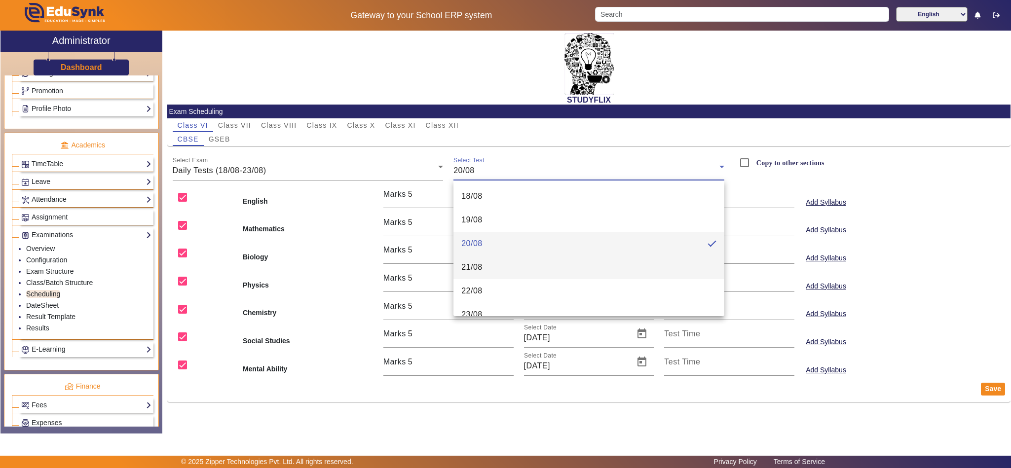
click at [493, 265] on mat-option "21/08" at bounding box center [588, 268] width 271 height 24
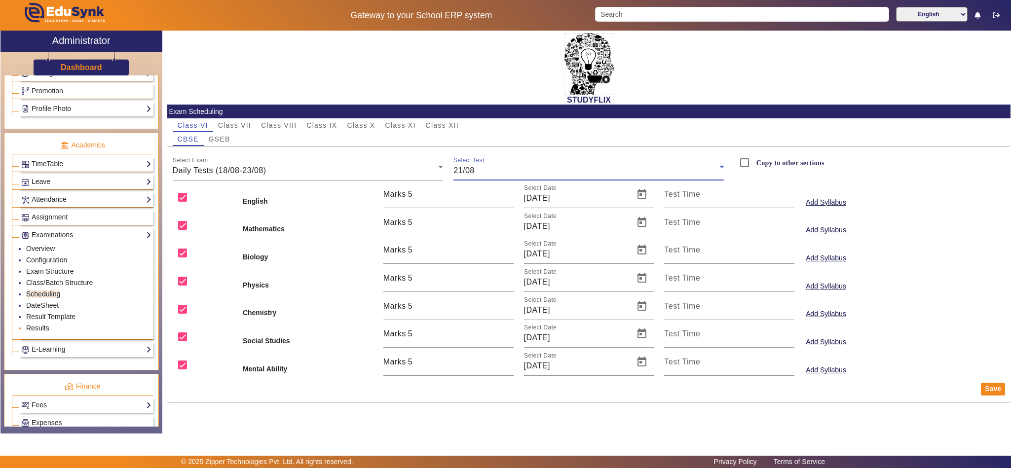
click at [42, 332] on link "Results" at bounding box center [37, 328] width 23 height 8
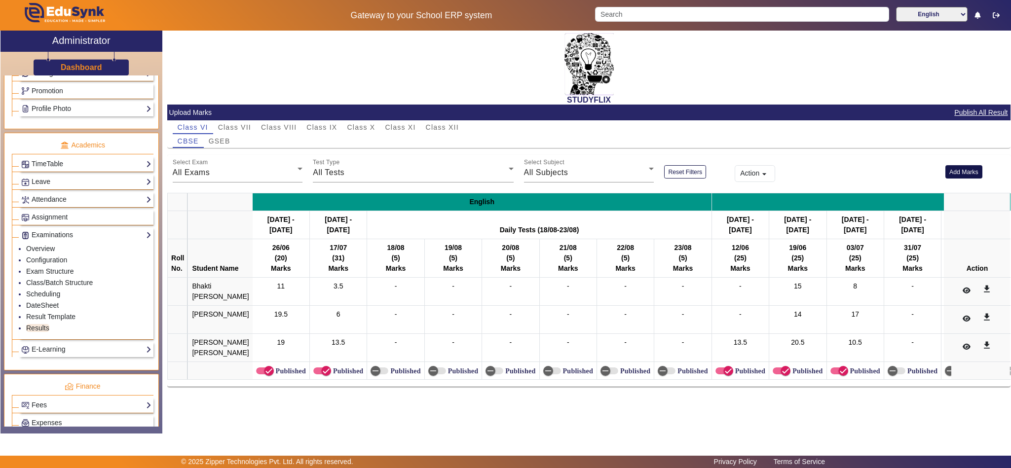
click at [962, 175] on button "Add Marks" at bounding box center [963, 171] width 37 height 13
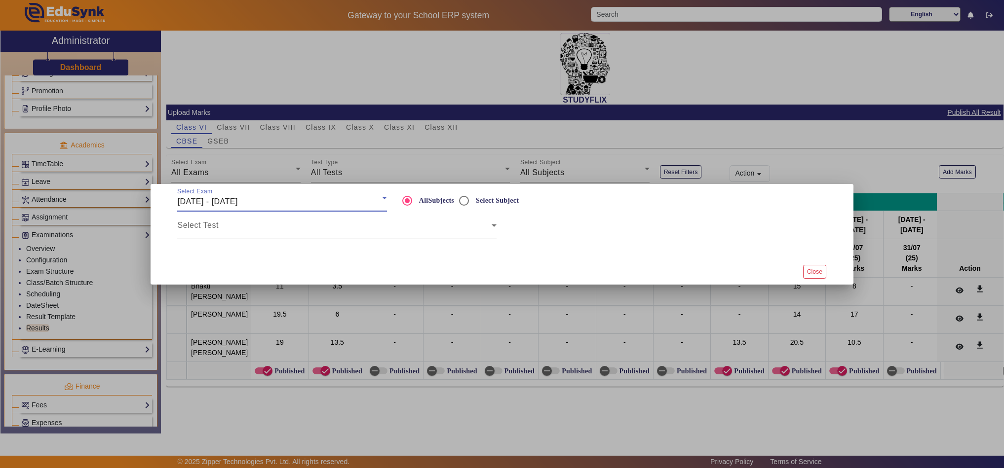
click at [292, 196] on div "[DATE] - [DATE]" at bounding box center [279, 202] width 204 height 12
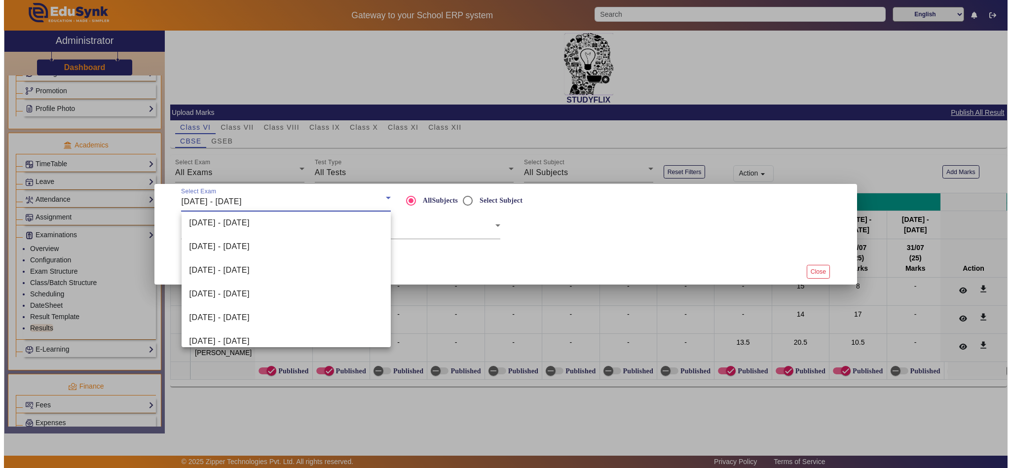
scroll to position [110, 0]
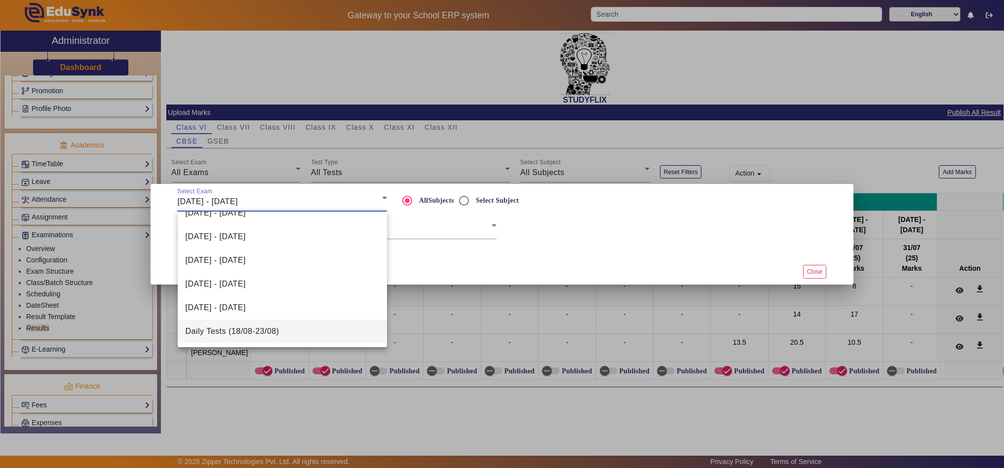
click at [249, 327] on span "Daily Tests (18/08-23/08)" at bounding box center [233, 332] width 94 height 12
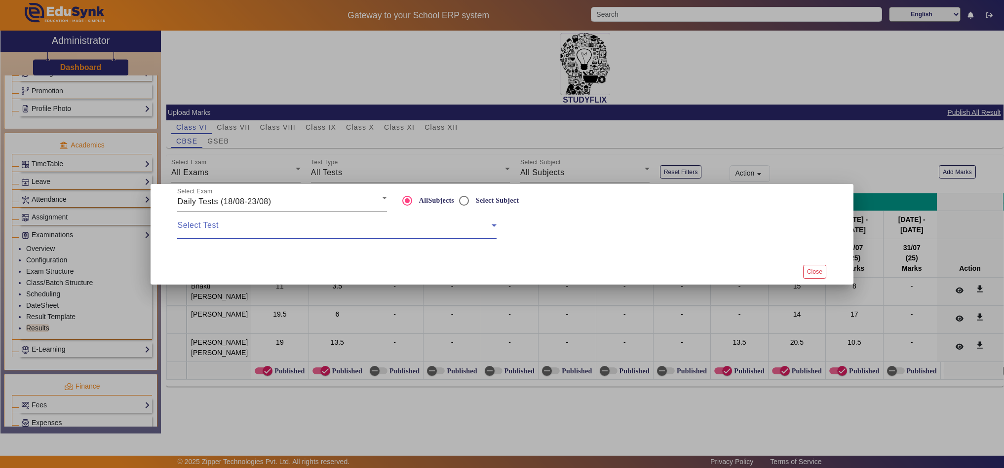
click at [424, 228] on span at bounding box center [334, 230] width 314 height 12
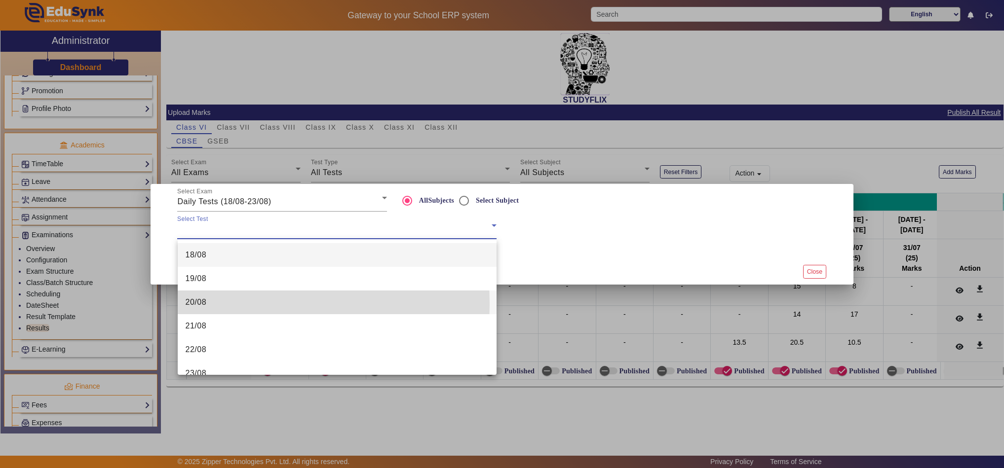
click at [208, 304] on mat-option "20/08" at bounding box center [337, 303] width 319 height 24
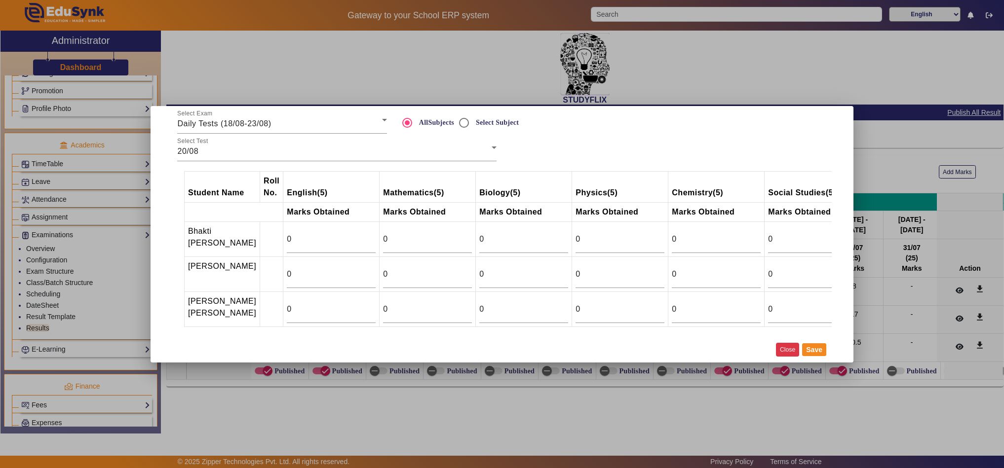
click at [776, 356] on button "Close" at bounding box center [787, 349] width 23 height 13
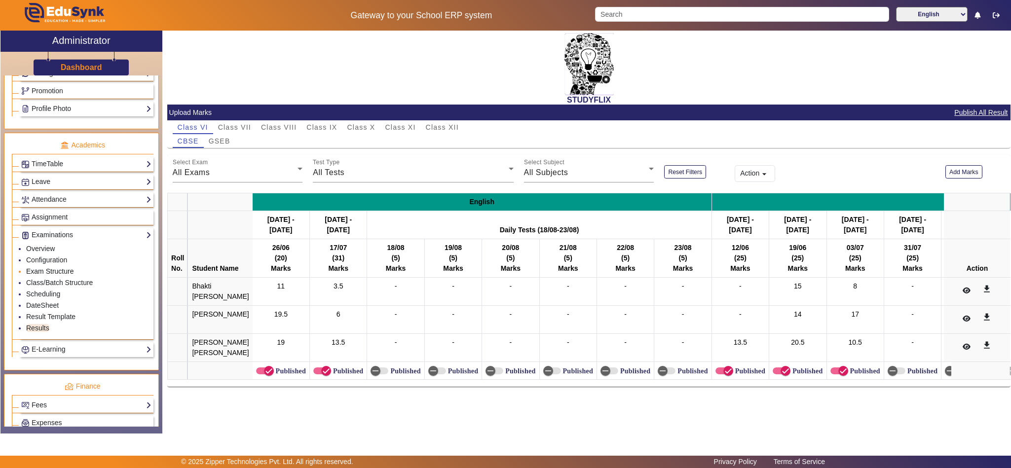
click at [46, 275] on link "Exam Structure" at bounding box center [49, 271] width 47 height 8
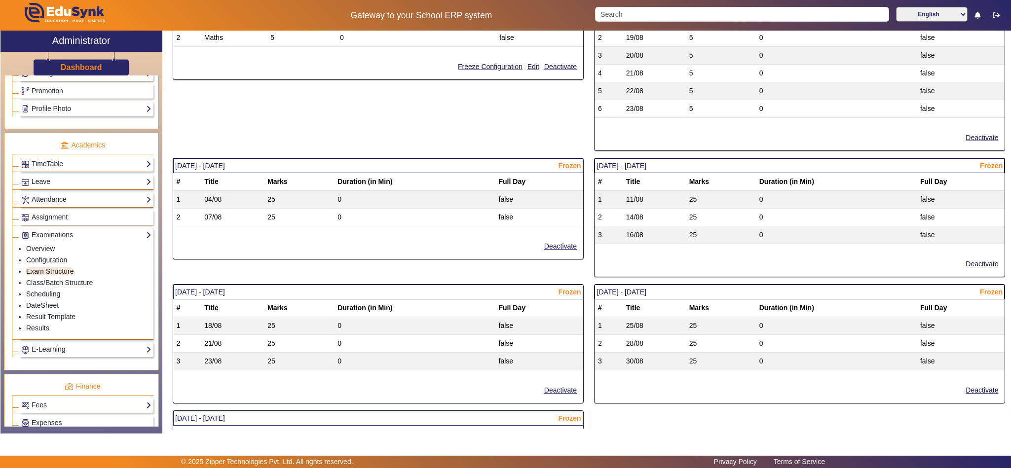
scroll to position [739, 0]
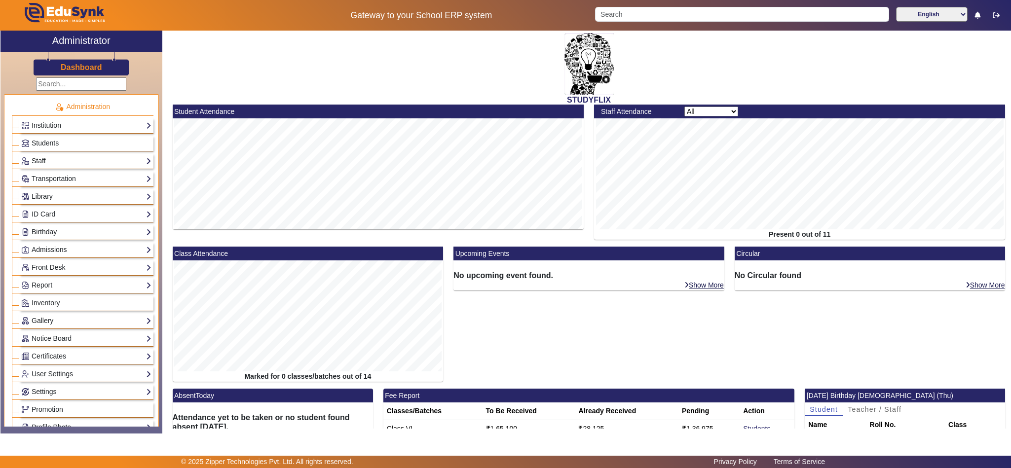
click at [46, 160] on link "Staff" at bounding box center [86, 160] width 130 height 11
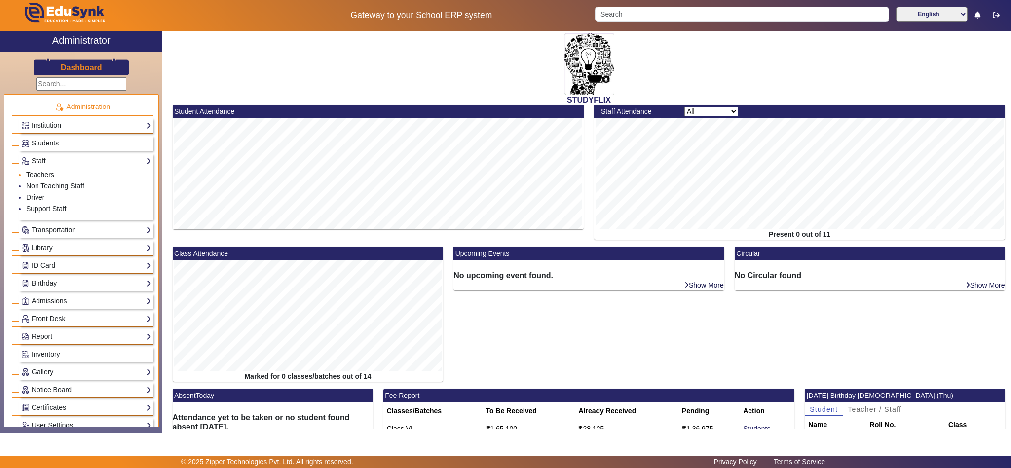
click at [40, 172] on link "Teachers" at bounding box center [40, 175] width 28 height 8
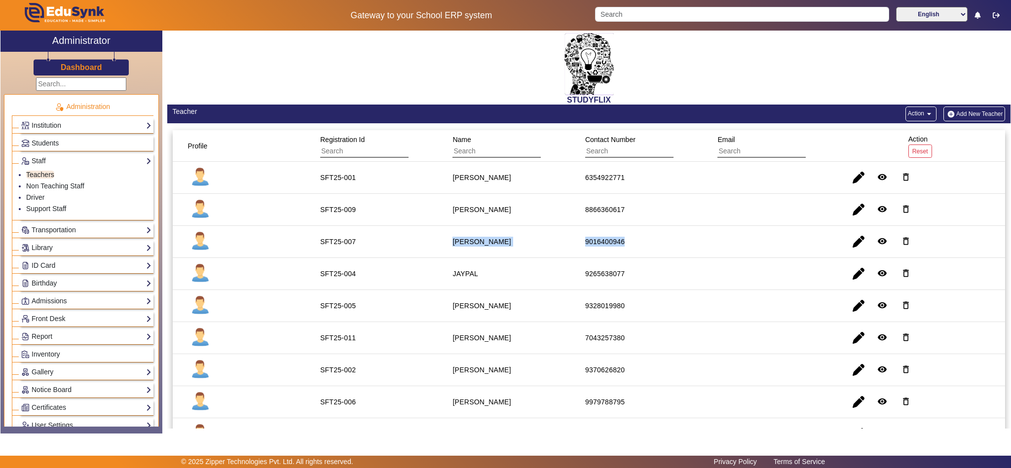
drag, startPoint x: 449, startPoint y: 243, endPoint x: 642, endPoint y: 242, distance: 193.9
click at [640, 241] on mat-row "SFT25-007 [PERSON_NAME] 9016400946 remove_red_eye delete_outline" at bounding box center [589, 242] width 833 height 32
click at [642, 242] on mat-cell "9016400946" at bounding box center [640, 242] width 132 height 32
click at [606, 242] on div "9016400946" at bounding box center [604, 242] width 39 height 10
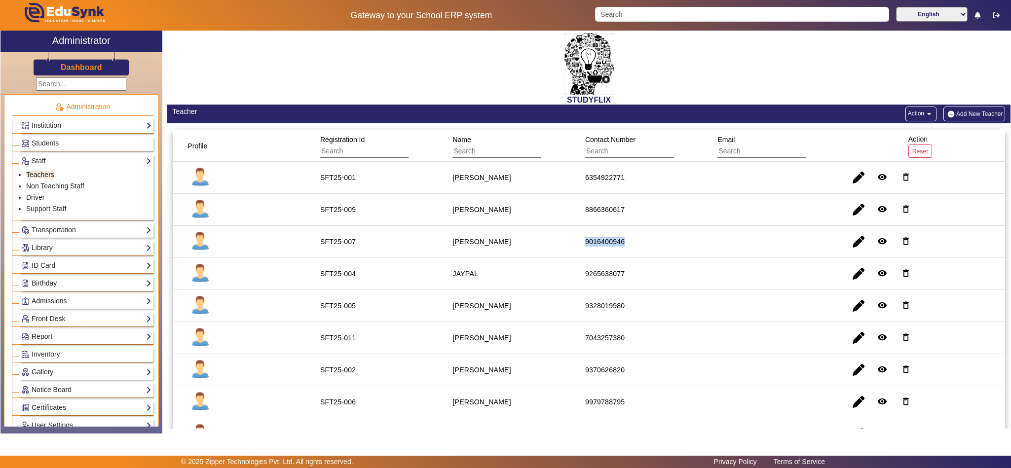
copy div "9016400946"
drag, startPoint x: 315, startPoint y: 246, endPoint x: 644, endPoint y: 237, distance: 329.3
click at [644, 237] on mat-row "SFT25-007 [PERSON_NAME] 9016400946 remove_red_eye delete_outline" at bounding box center [589, 242] width 833 height 32
click at [782, 13] on input "Search" at bounding box center [742, 14] width 294 height 15
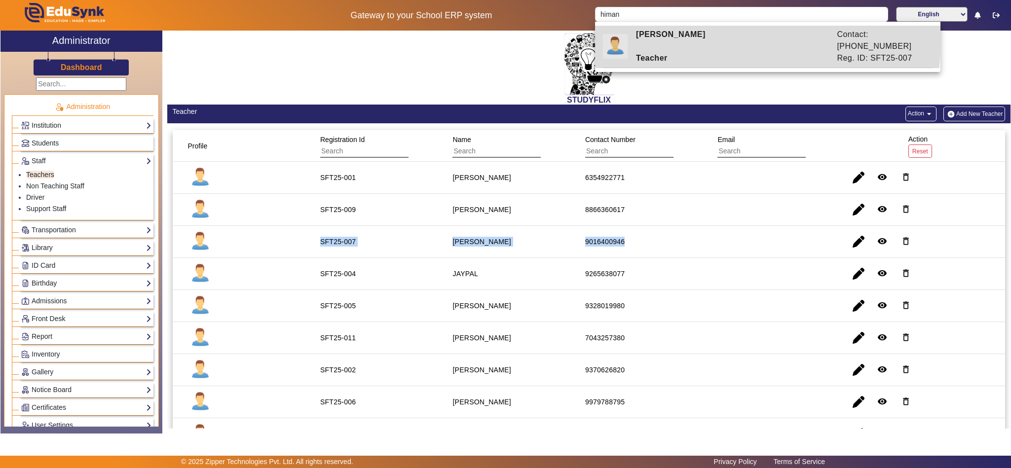
click at [745, 52] on div "Teacher" at bounding box center [731, 58] width 201 height 12
type input "[PERSON_NAME]"
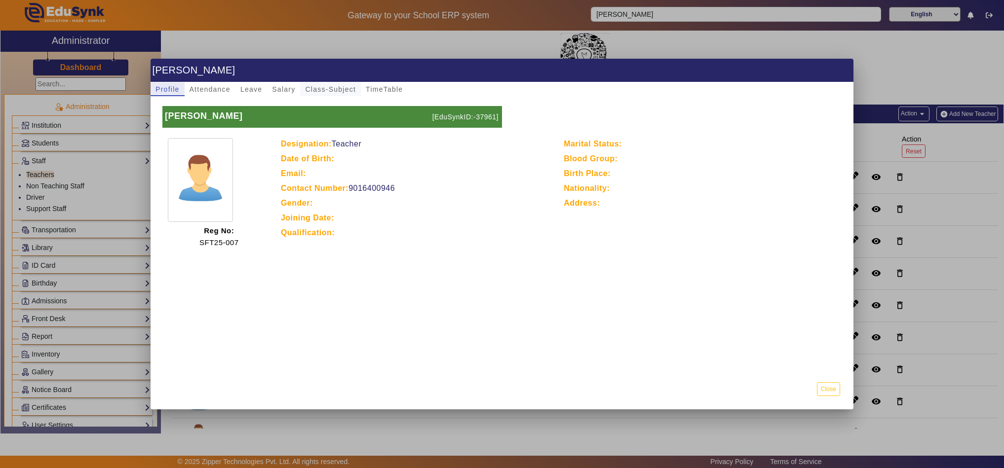
click at [339, 87] on span "Class-Subject" at bounding box center [330, 89] width 51 height 7
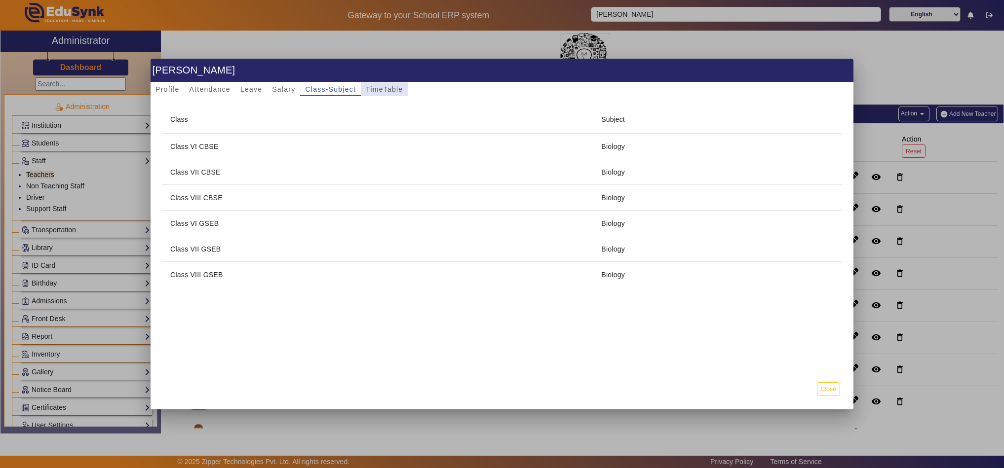
click at [376, 86] on span "TimeTable" at bounding box center [384, 89] width 37 height 7
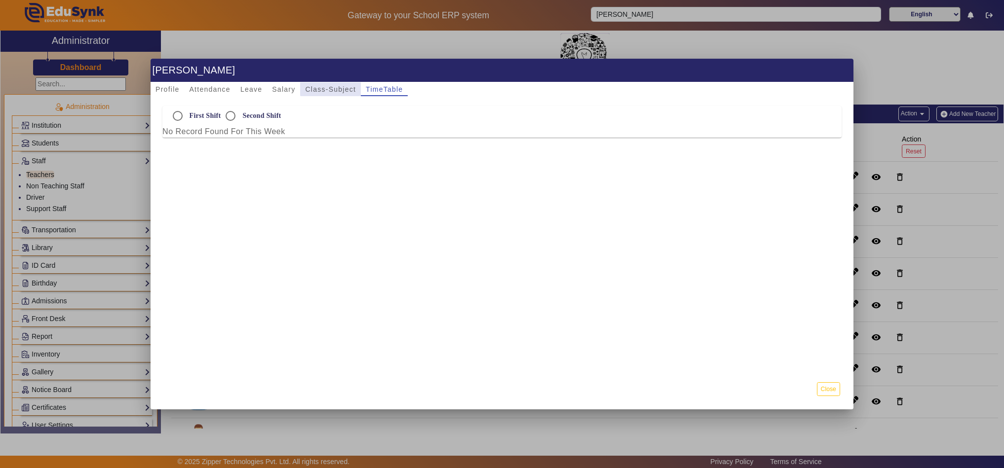
click at [332, 89] on span "Class-Subject" at bounding box center [330, 89] width 51 height 7
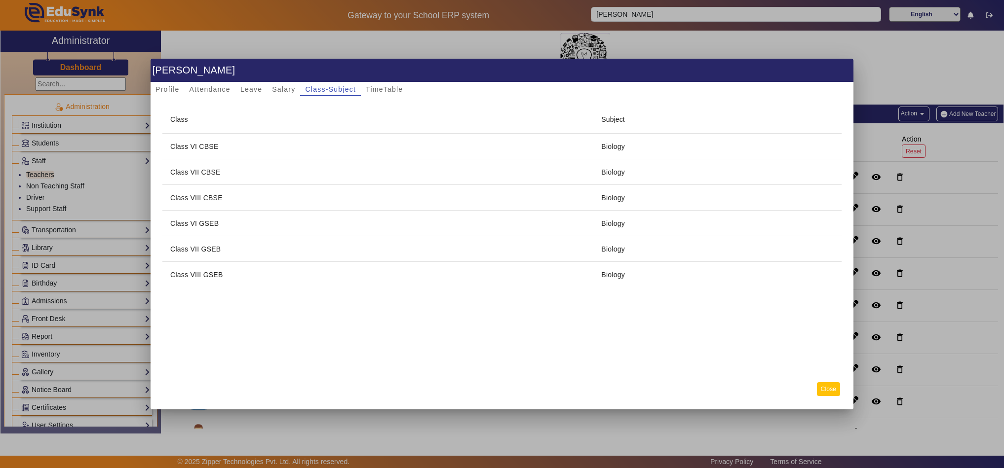
click at [832, 385] on button "Close" at bounding box center [828, 388] width 23 height 13
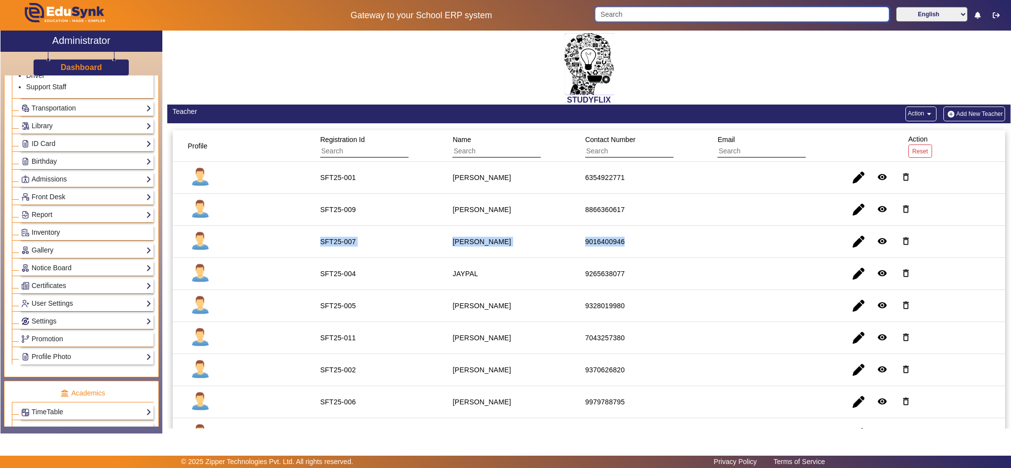
scroll to position [370, 0]
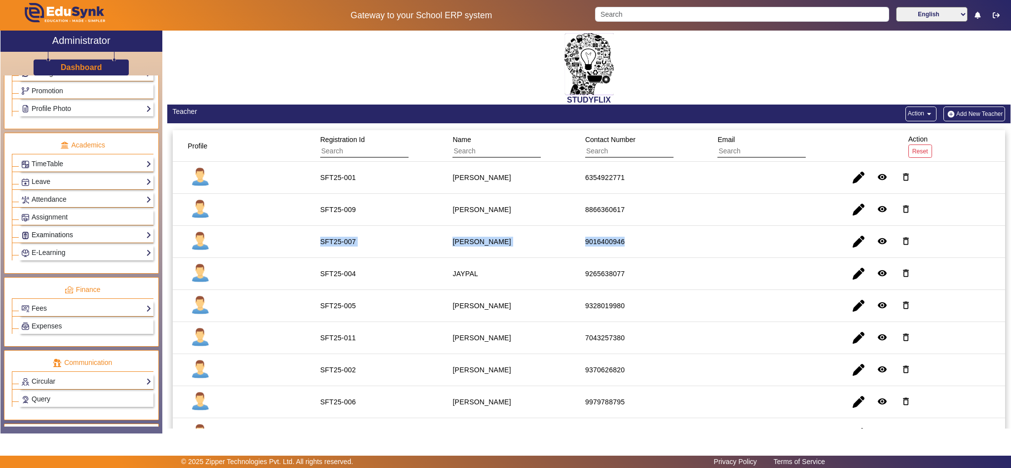
click at [51, 241] on link "Examinations" at bounding box center [86, 234] width 130 height 11
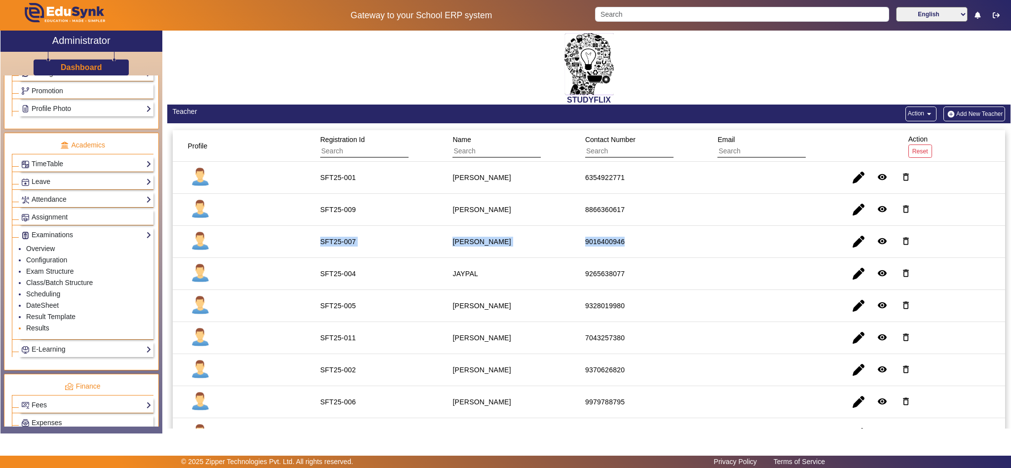
click at [43, 332] on link "Results" at bounding box center [37, 328] width 23 height 8
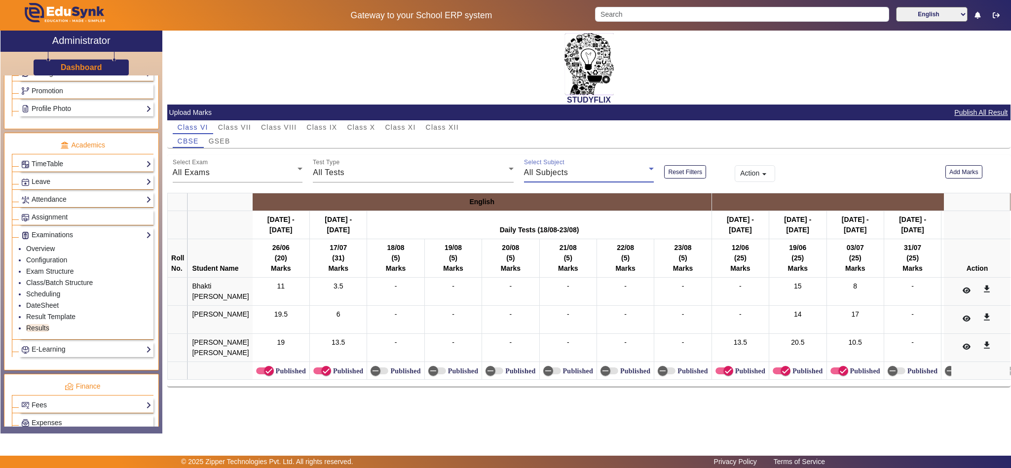
click at [575, 171] on div "All Subjects" at bounding box center [586, 173] width 125 height 12
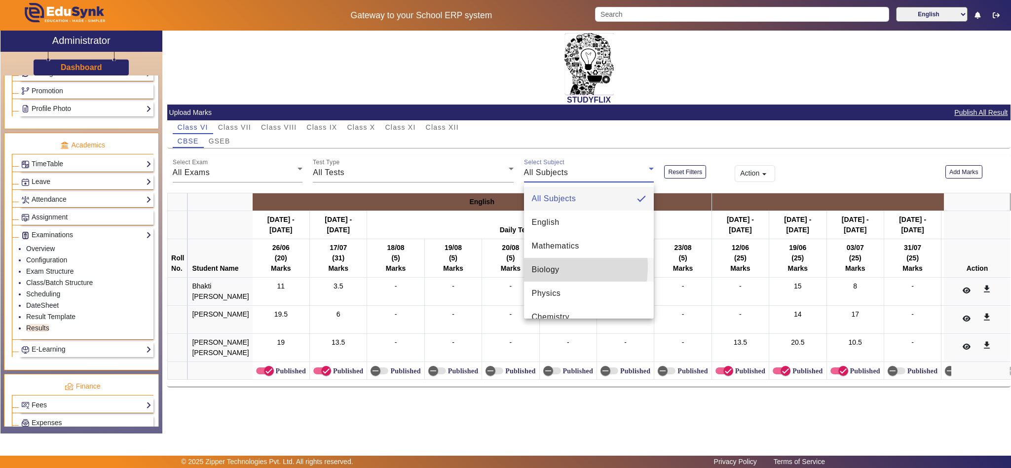
click at [551, 267] on span "Biology" at bounding box center [546, 270] width 28 height 12
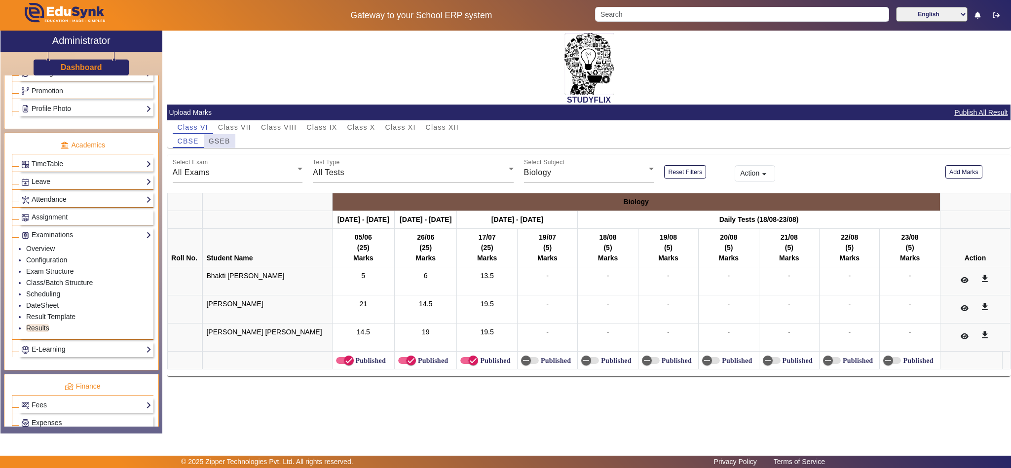
click at [229, 135] on span "GSEB" at bounding box center [220, 141] width 22 height 14
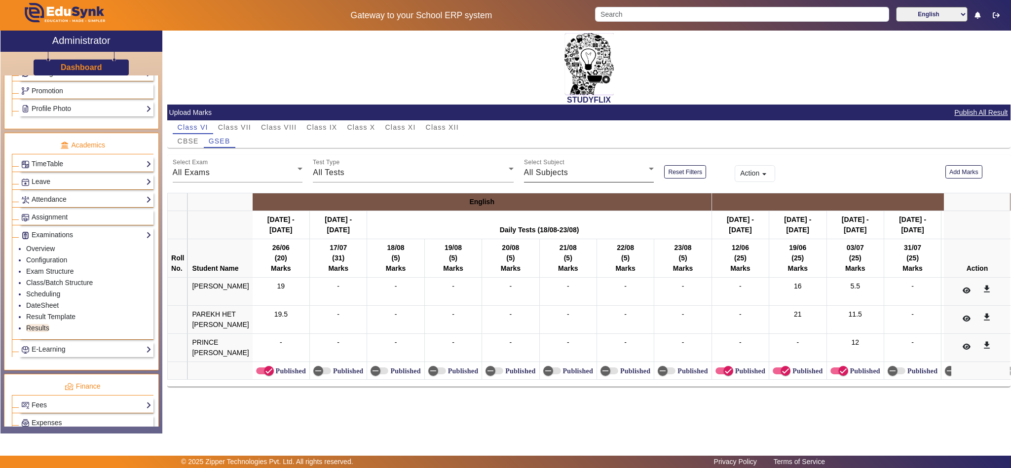
click at [605, 167] on div "All Subjects" at bounding box center [586, 173] width 125 height 12
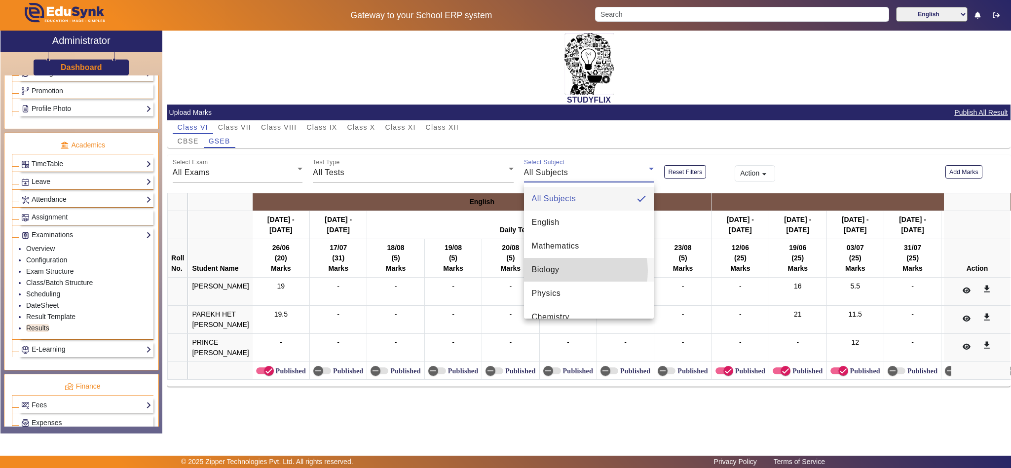
click at [574, 271] on mat-option "Biology" at bounding box center [589, 270] width 130 height 24
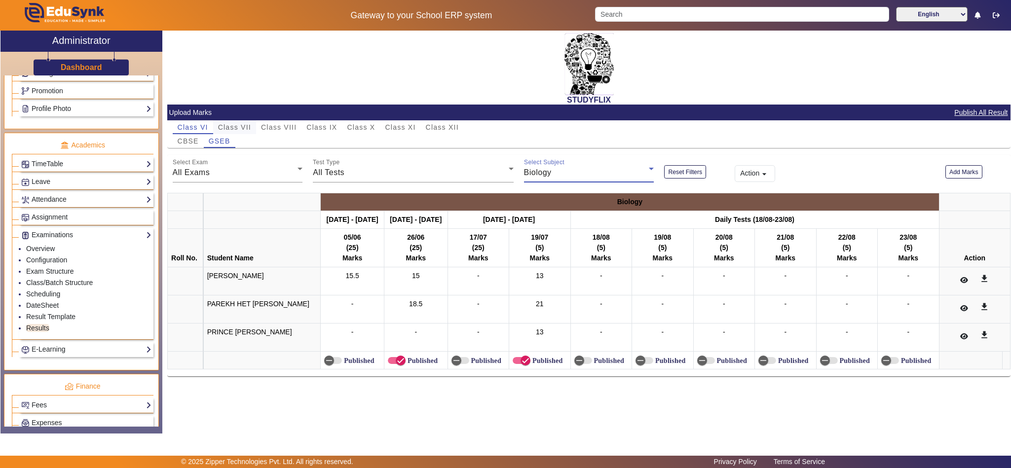
click at [235, 126] on span "Class VII" at bounding box center [234, 127] width 33 height 7
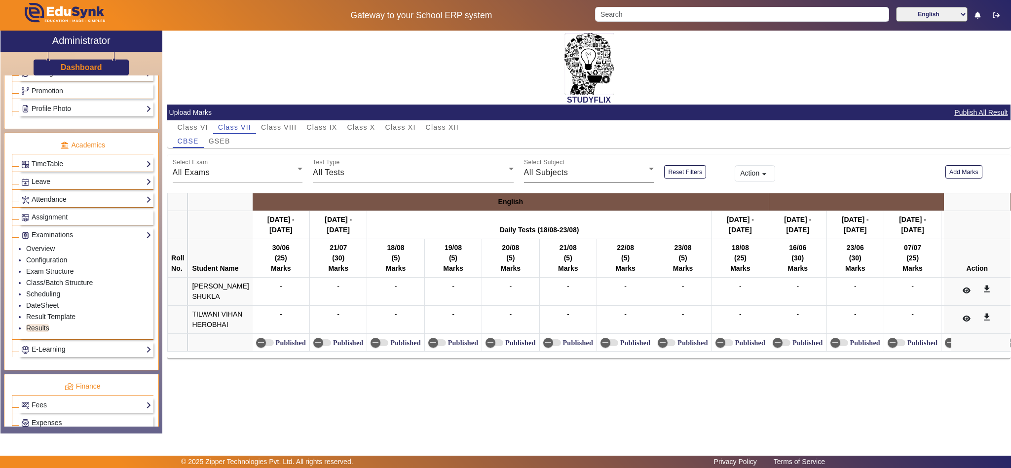
click at [546, 164] on mat-label "Select Subject" at bounding box center [544, 162] width 40 height 6
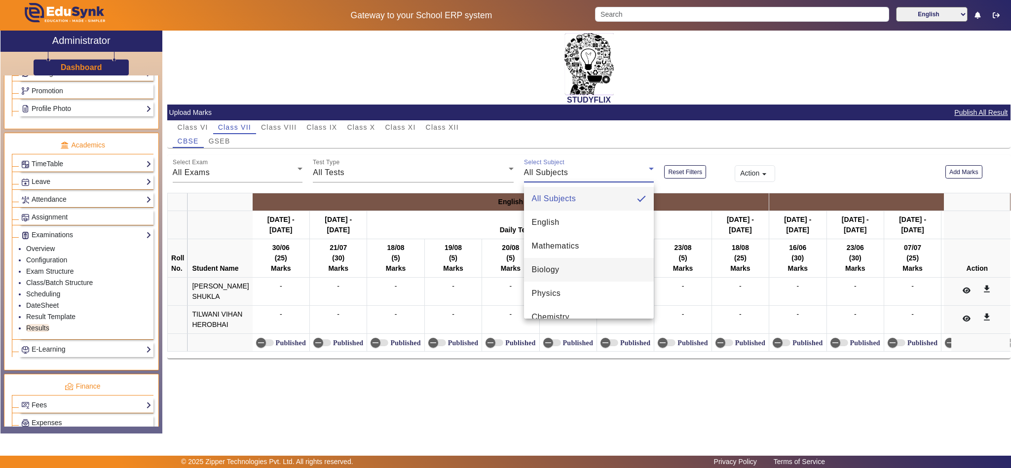
click at [567, 269] on mat-option "Biology" at bounding box center [589, 270] width 130 height 24
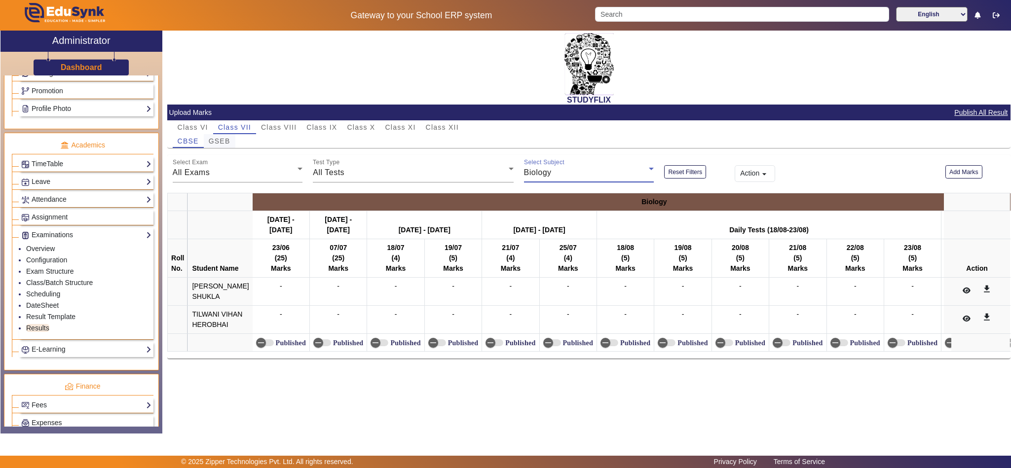
click at [225, 140] on span "GSEB" at bounding box center [220, 141] width 22 height 7
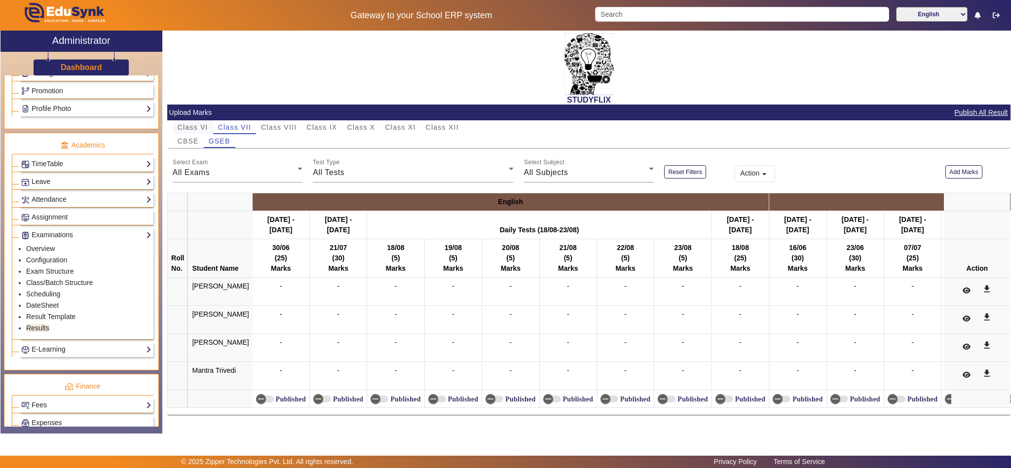
click at [191, 126] on span "Class VI" at bounding box center [193, 127] width 31 height 7
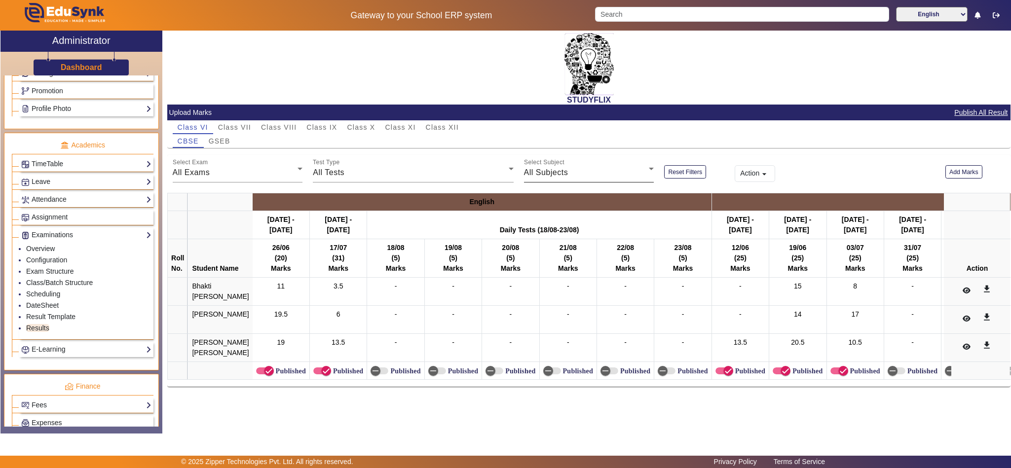
click at [571, 167] on div "All Subjects" at bounding box center [586, 173] width 125 height 12
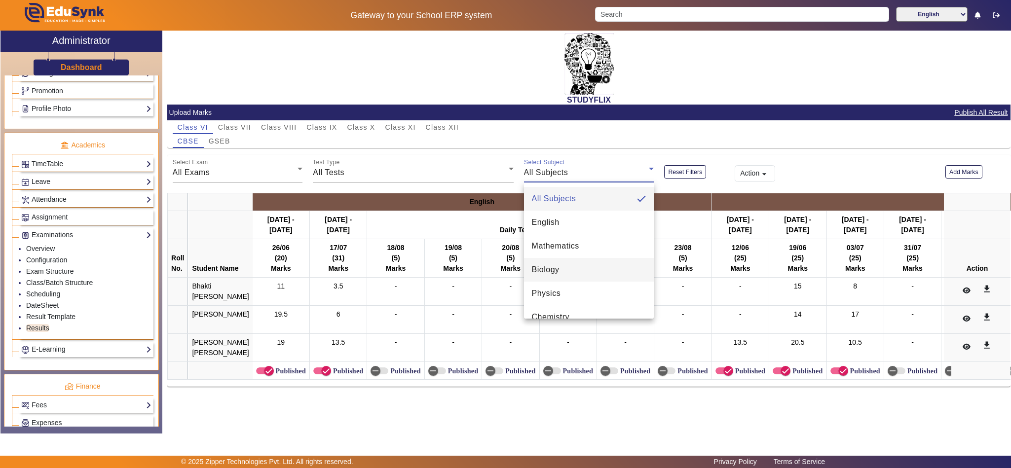
click at [550, 265] on span "Biology" at bounding box center [546, 270] width 28 height 12
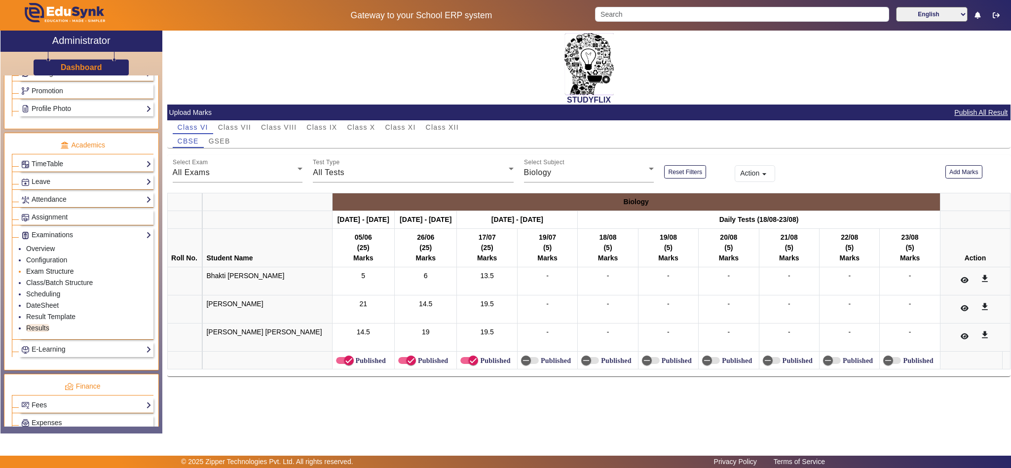
click at [53, 275] on link "Exam Structure" at bounding box center [49, 271] width 47 height 8
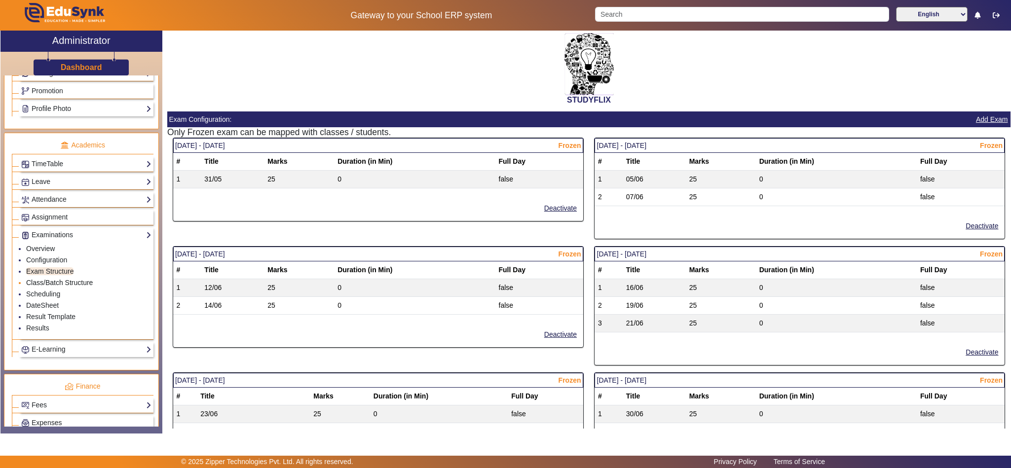
click at [54, 287] on link "Class/Batch Structure" at bounding box center [59, 283] width 67 height 8
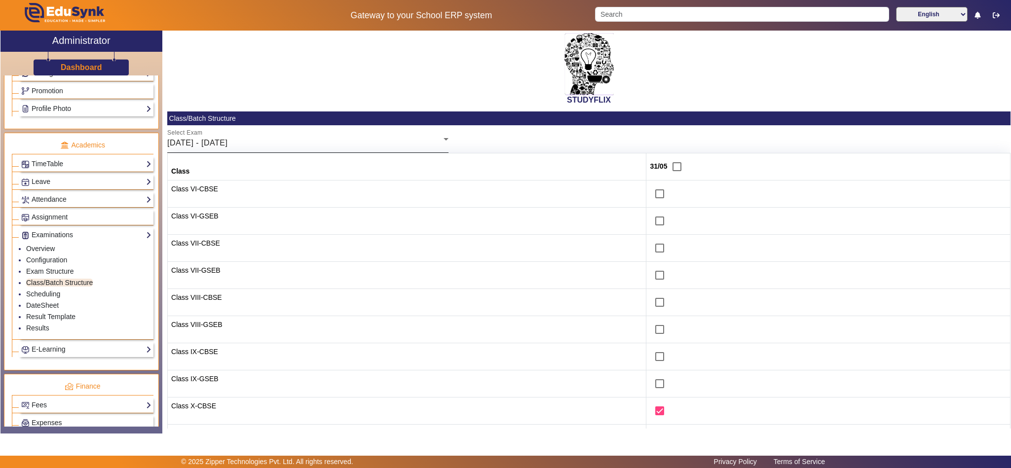
click at [340, 141] on div "[DATE] - [DATE]" at bounding box center [305, 143] width 276 height 12
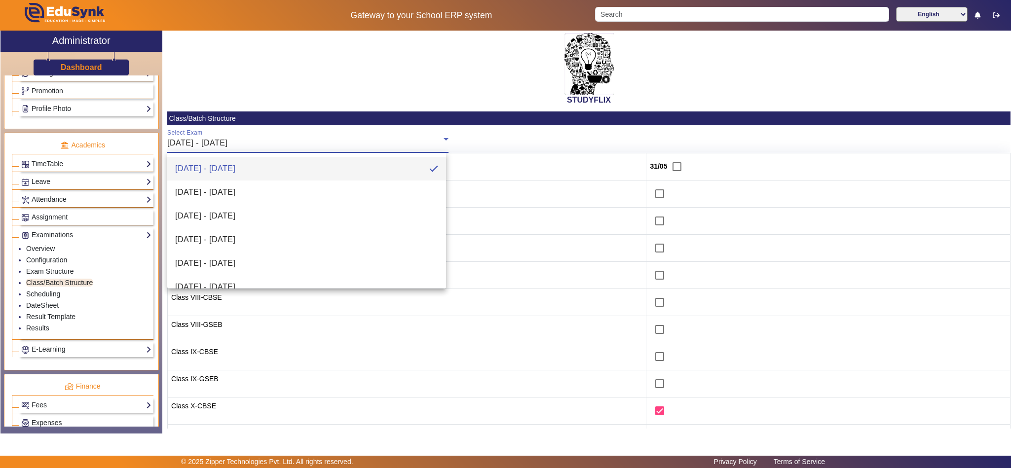
click at [597, 131] on div at bounding box center [505, 234] width 1011 height 468
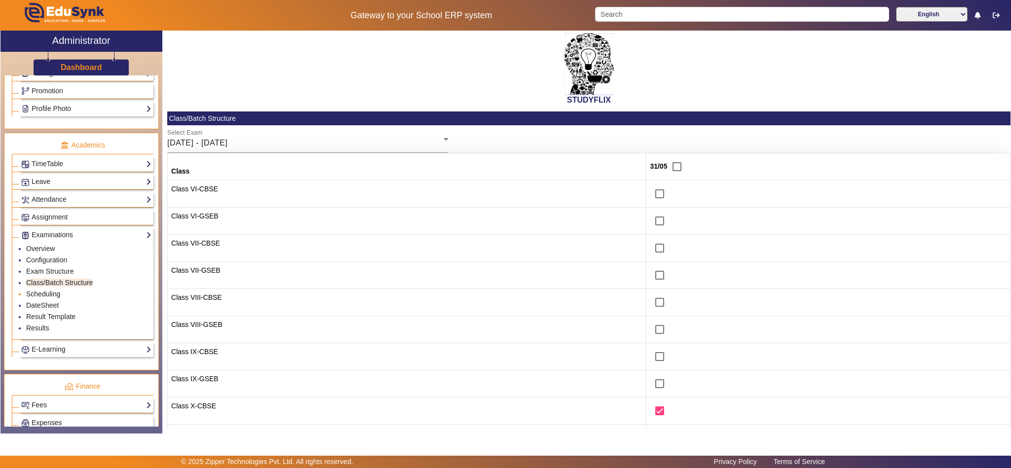
click at [49, 298] on link "Scheduling" at bounding box center [43, 294] width 34 height 8
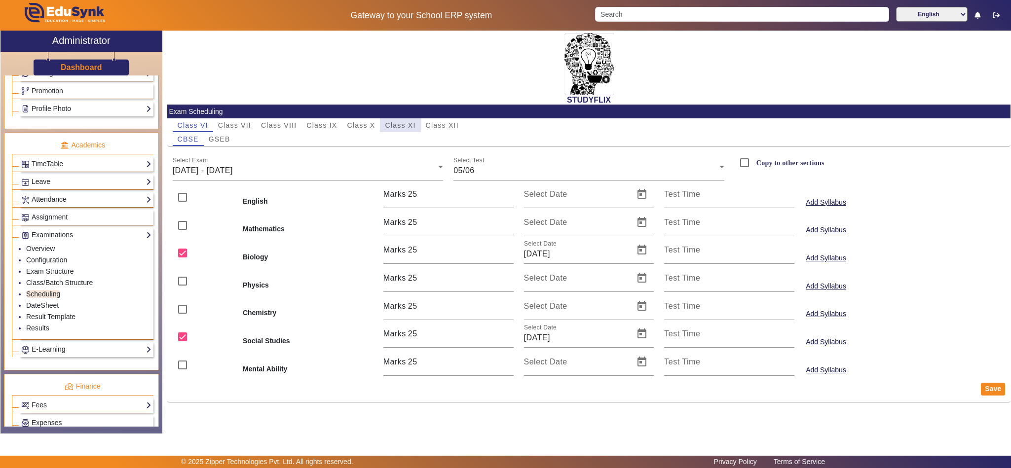
click at [397, 126] on span "Class XI" at bounding box center [400, 125] width 31 height 7
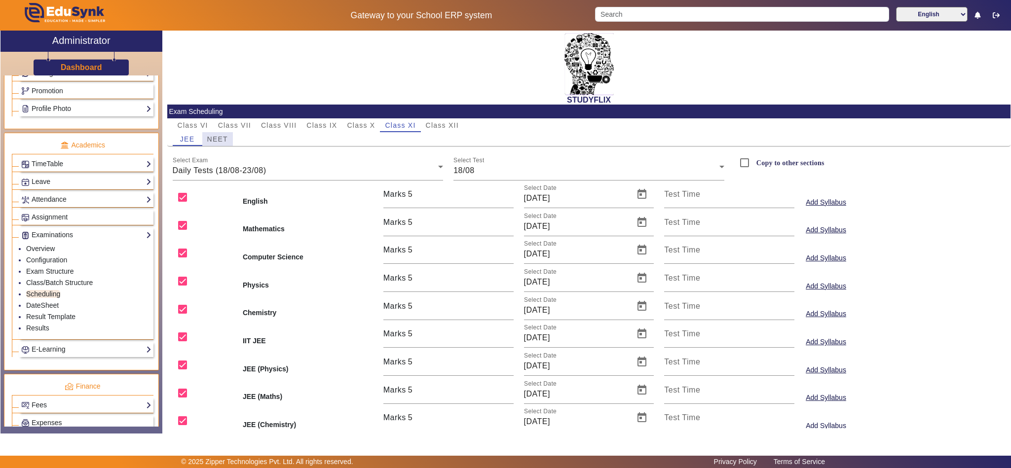
click at [215, 133] on span "NEET" at bounding box center [217, 139] width 21 height 14
click at [171, 142] on div "Class VI Class VII Class VIII Class IX Class X Class XI Class XII JEE NEET" at bounding box center [588, 132] width 843 height 28
click at [437, 124] on span "Class XII" at bounding box center [442, 125] width 33 height 7
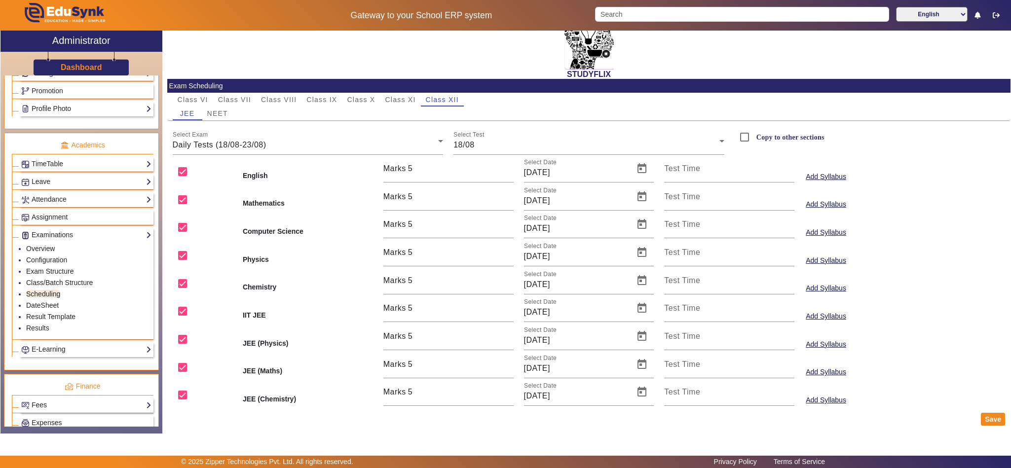
scroll to position [38, 0]
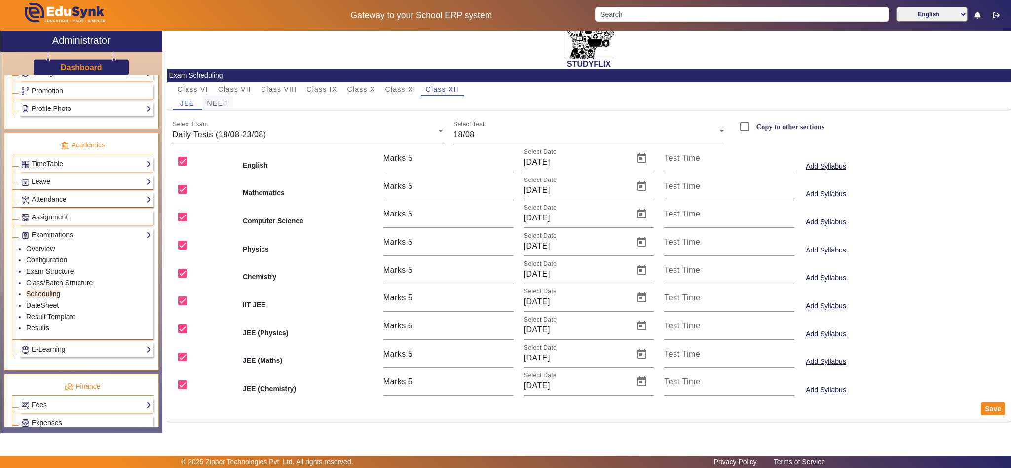
click at [224, 101] on span "NEET" at bounding box center [217, 103] width 21 height 7
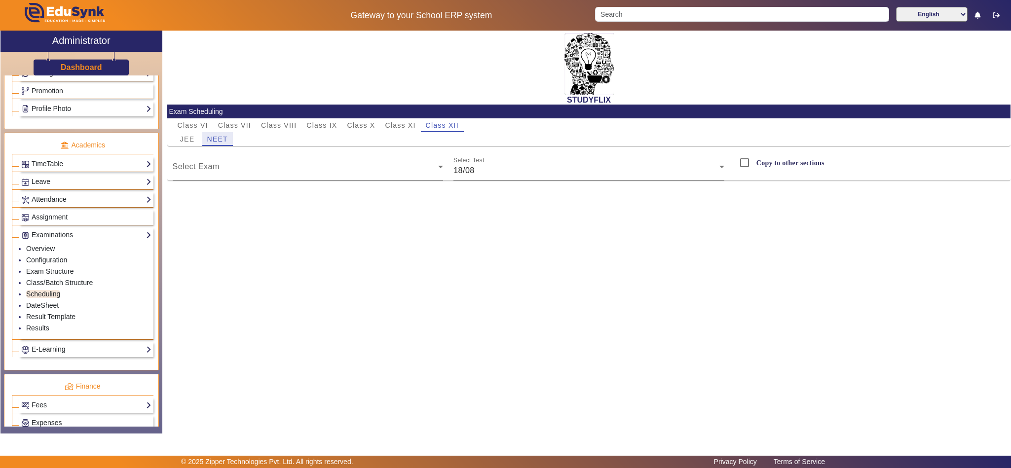
scroll to position [0, 0]
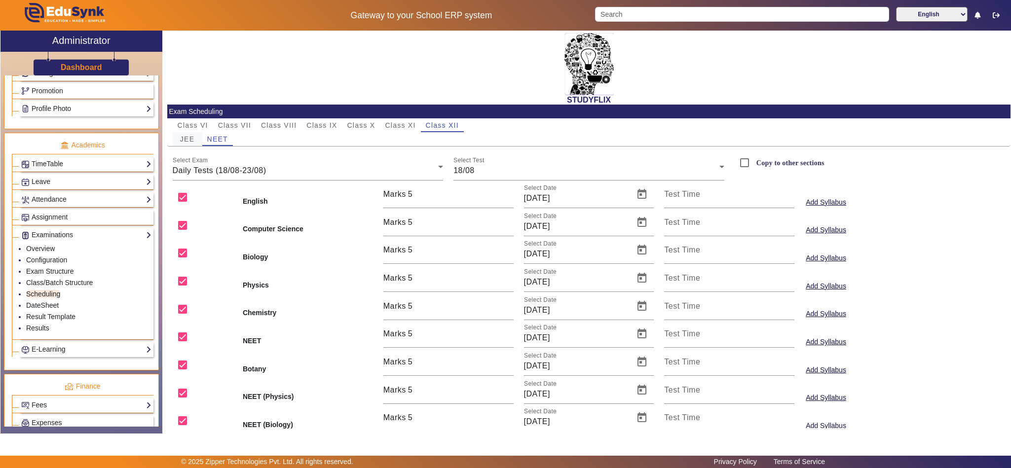
click at [187, 137] on span "JEE" at bounding box center [187, 139] width 14 height 7
click at [59, 241] on link "Examinations" at bounding box center [86, 234] width 130 height 11
